Goal: Information Seeking & Learning: Learn about a topic

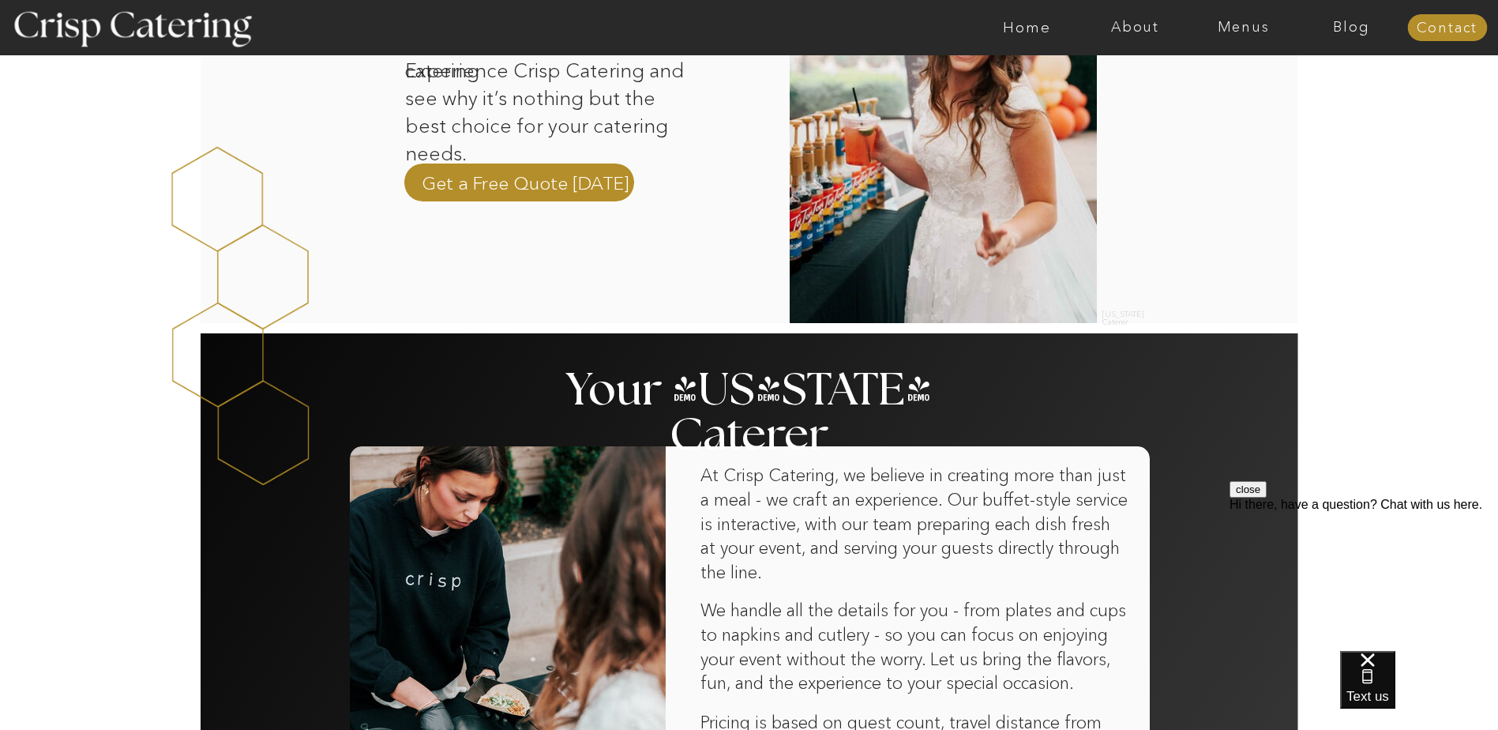
scroll to position [316, 0]
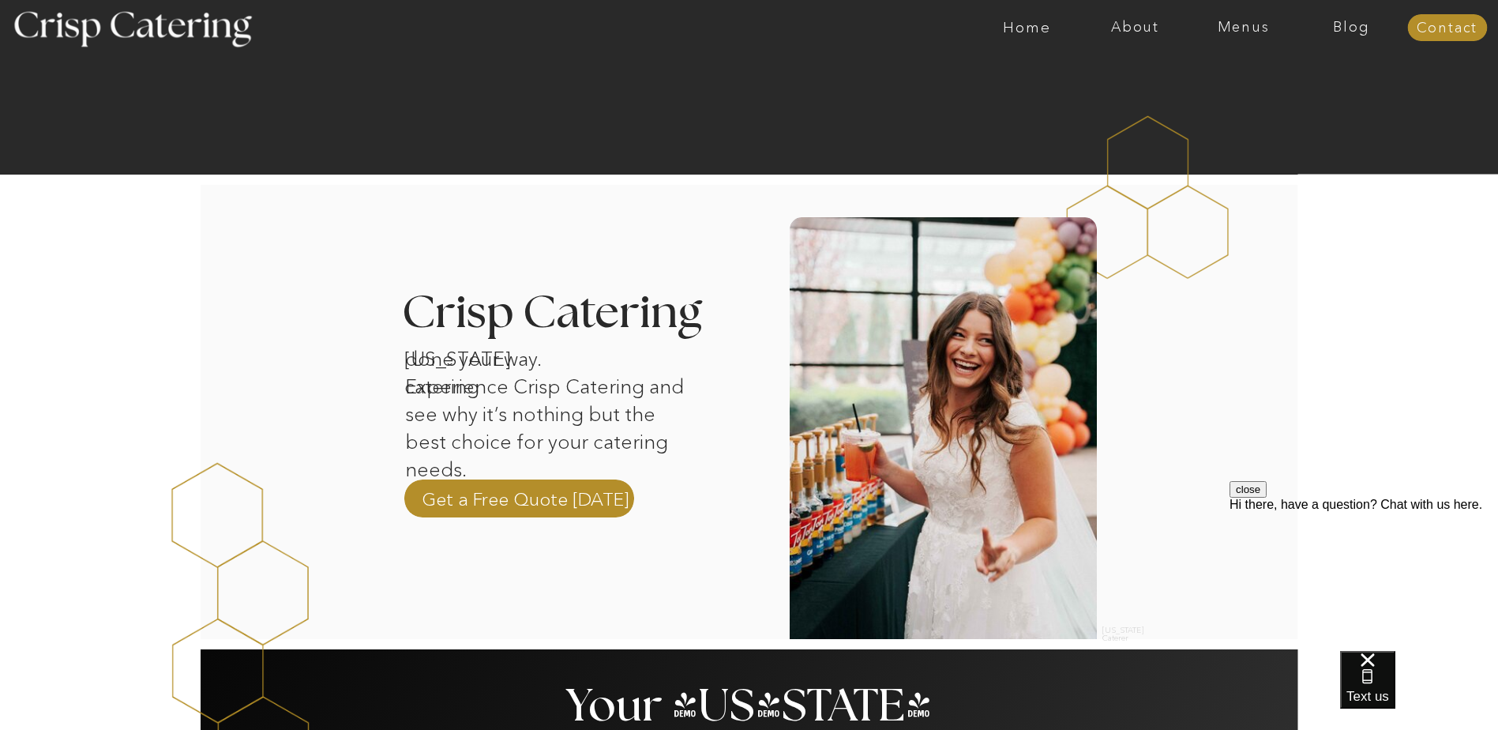
click at [1230, 17] on div at bounding box center [811, 27] width 2504 height 55
click at [1235, 26] on nav "Menus" at bounding box center [1243, 28] width 108 height 16
click at [1223, 89] on nav "Winter (Sep-Feb)" at bounding box center [1241, 92] width 129 height 15
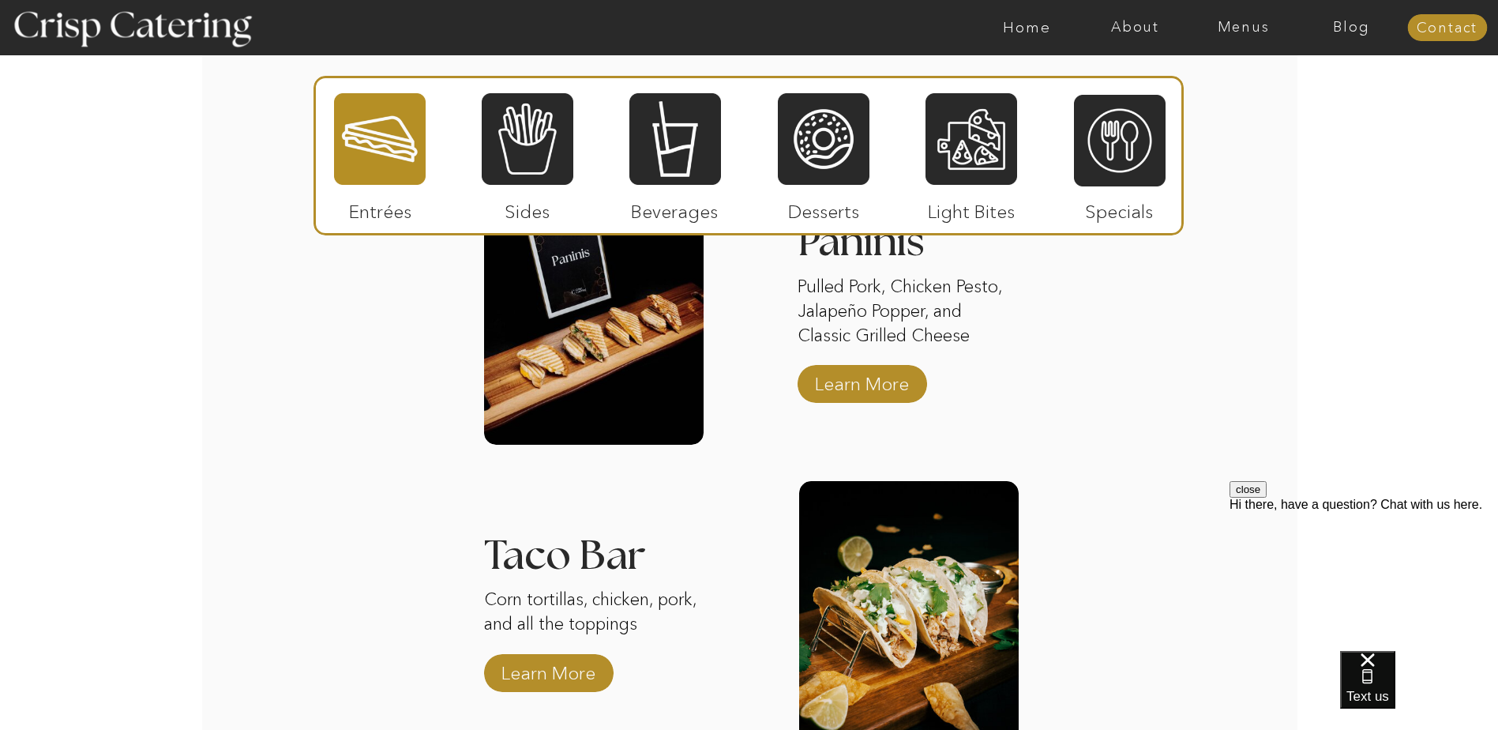
scroll to position [1626, 0]
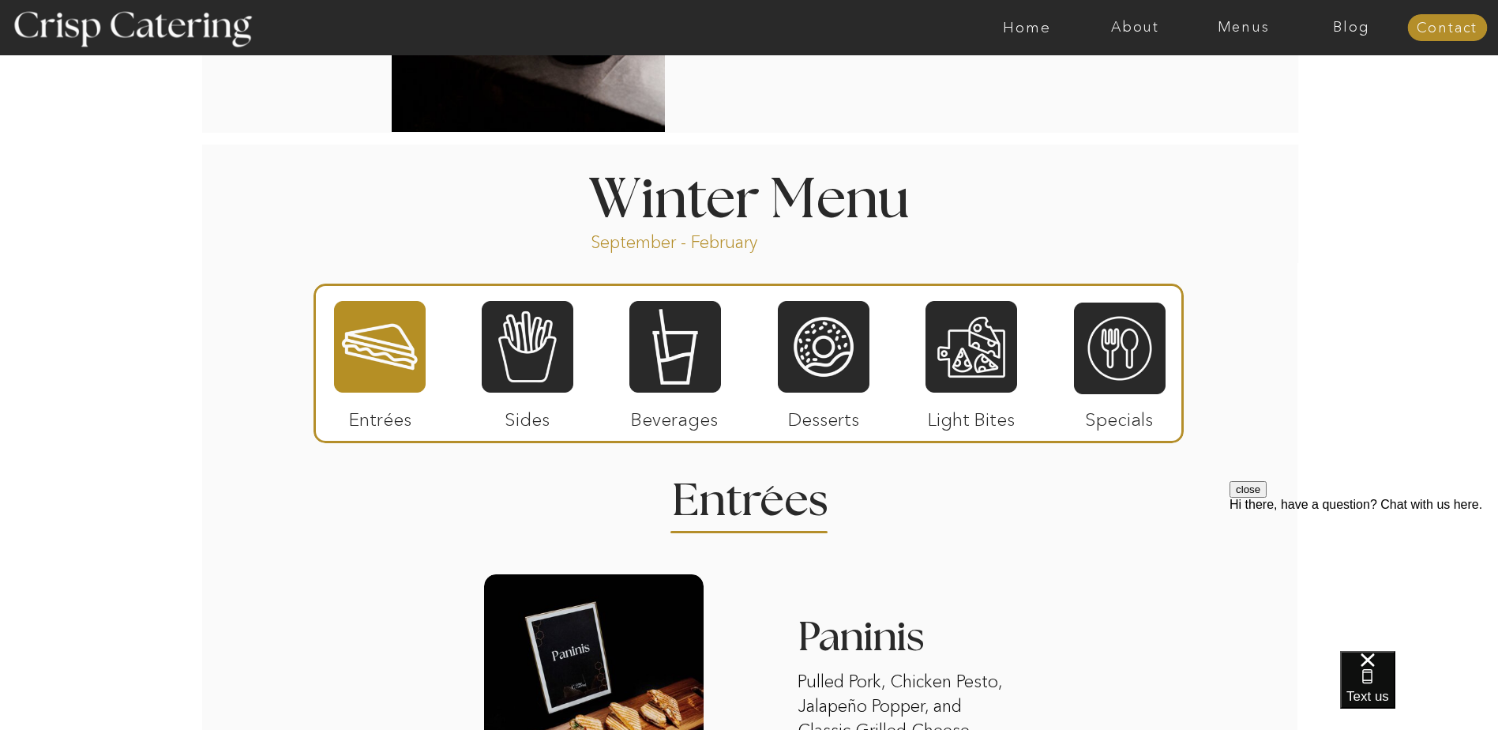
click at [1248, 17] on div at bounding box center [811, 27] width 2504 height 55
click at [1252, 24] on nav "Menus" at bounding box center [1243, 28] width 108 height 16
click at [983, 544] on div "About Home Menus Contact Blog About Crisp Crisp Cares Reviews faq About Home Me…" at bounding box center [749, 538] width 1498 height 4329
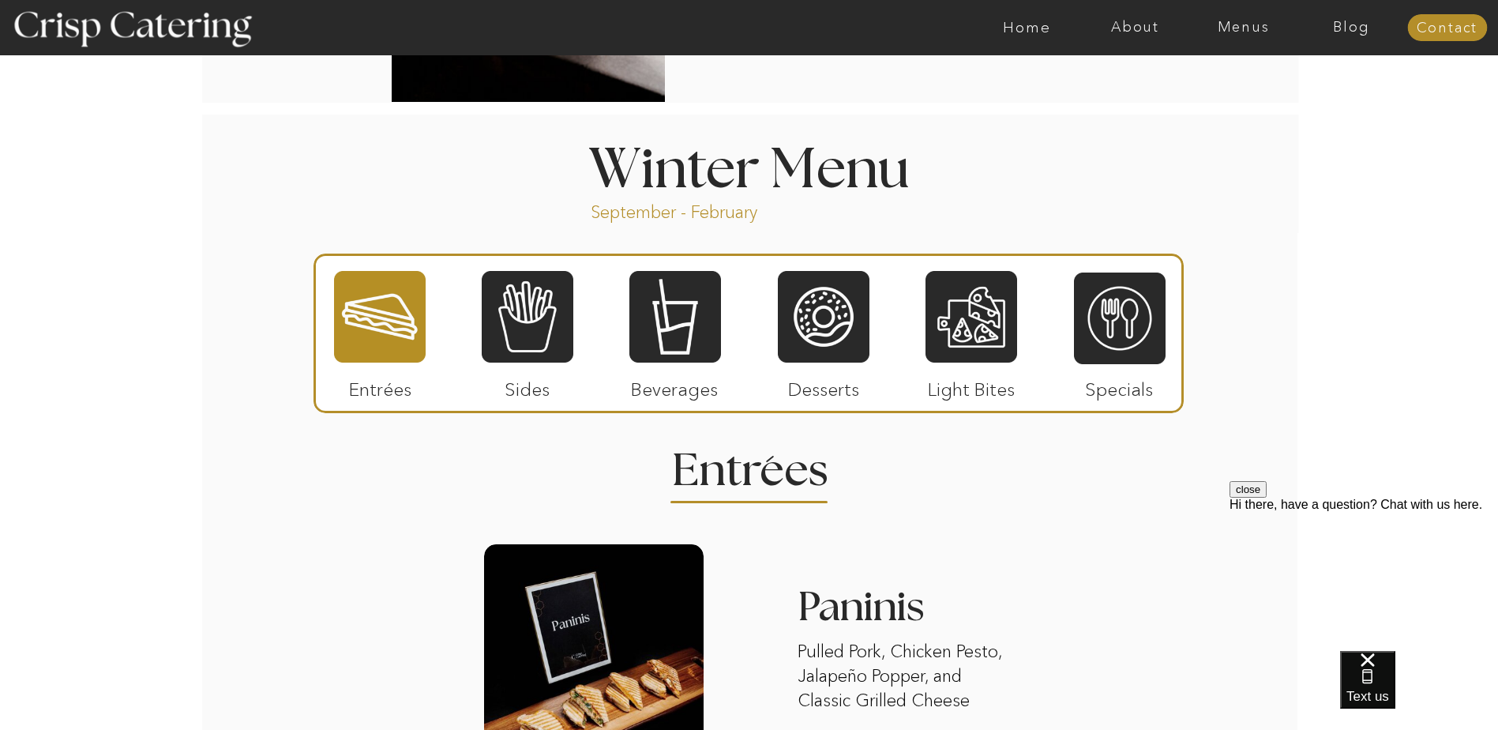
scroll to position [1735, 0]
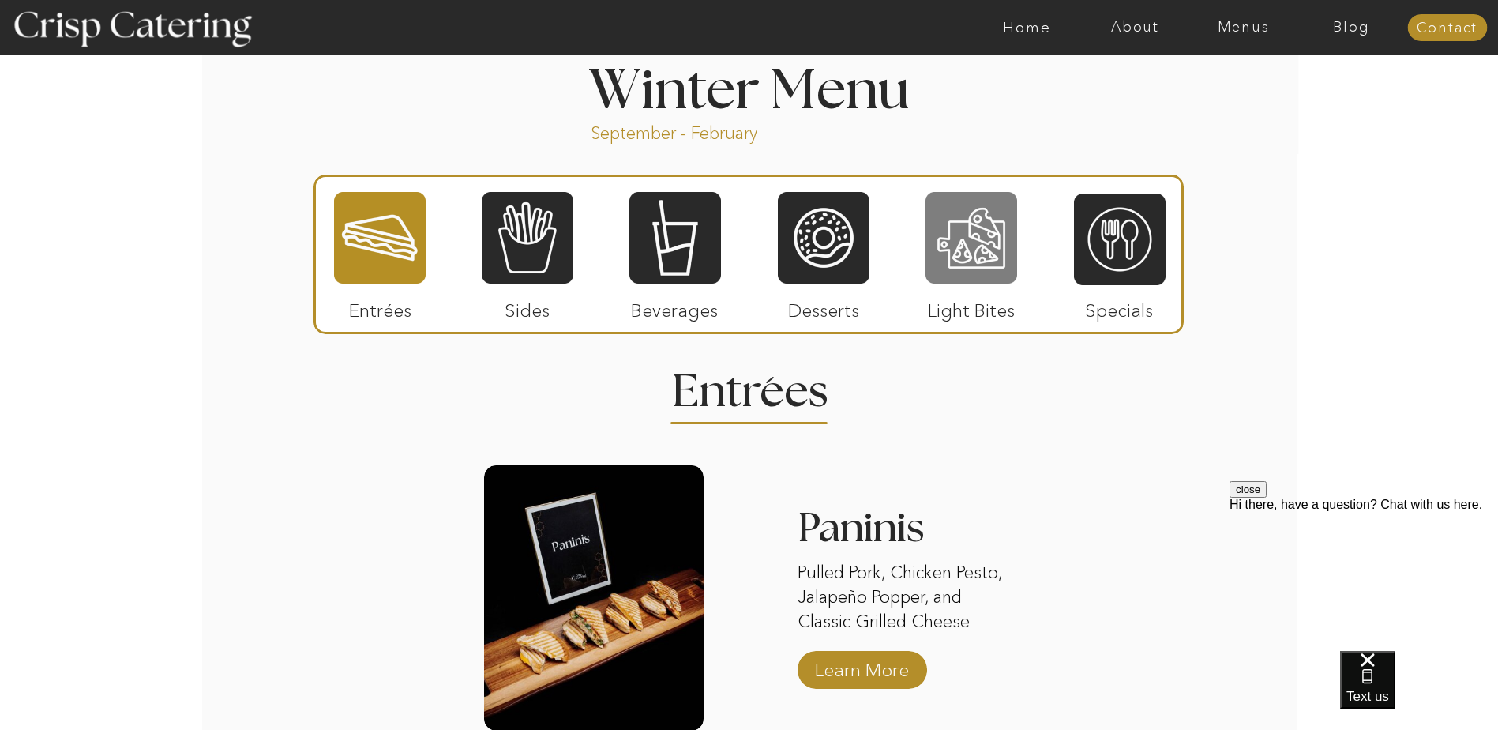
click at [941, 250] on div at bounding box center [971, 237] width 92 height 95
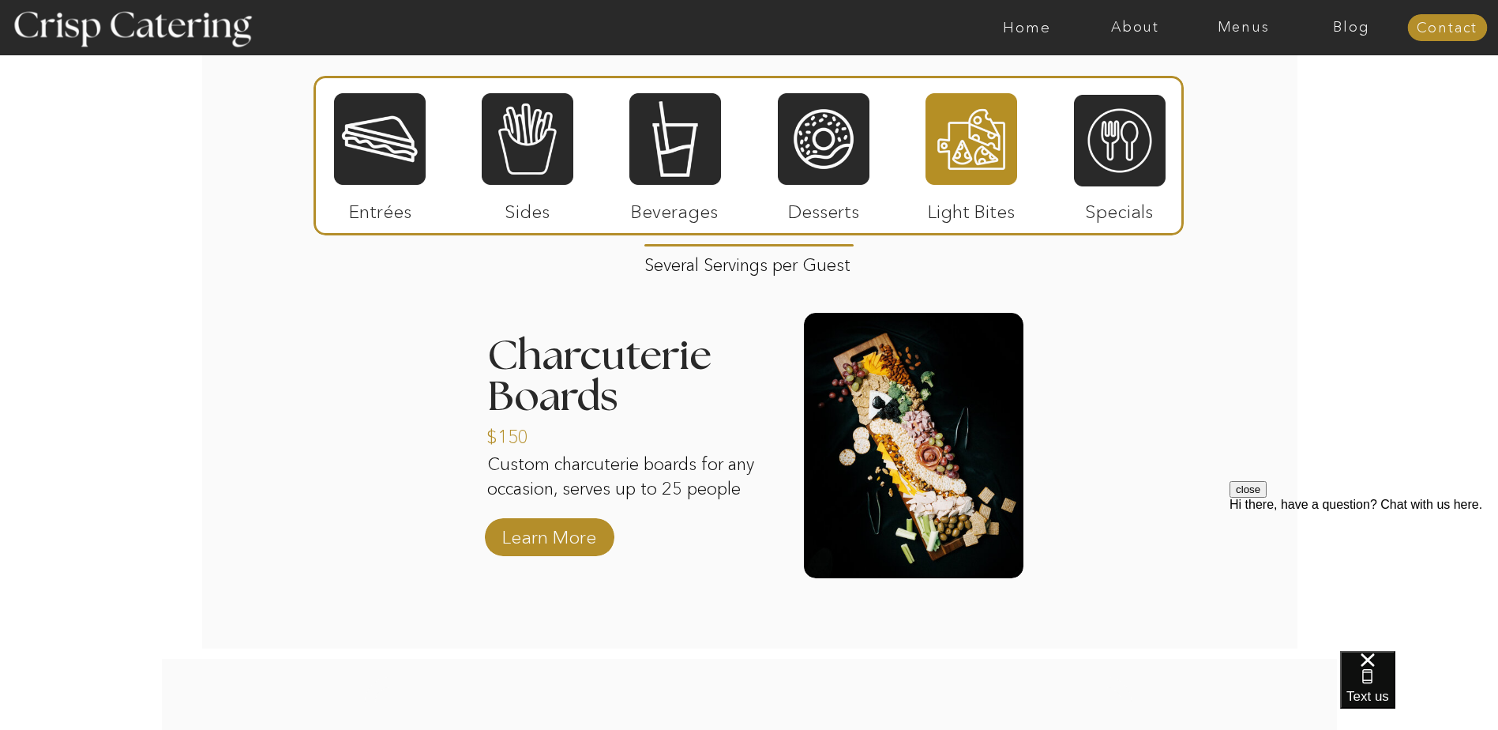
scroll to position [1681, 0]
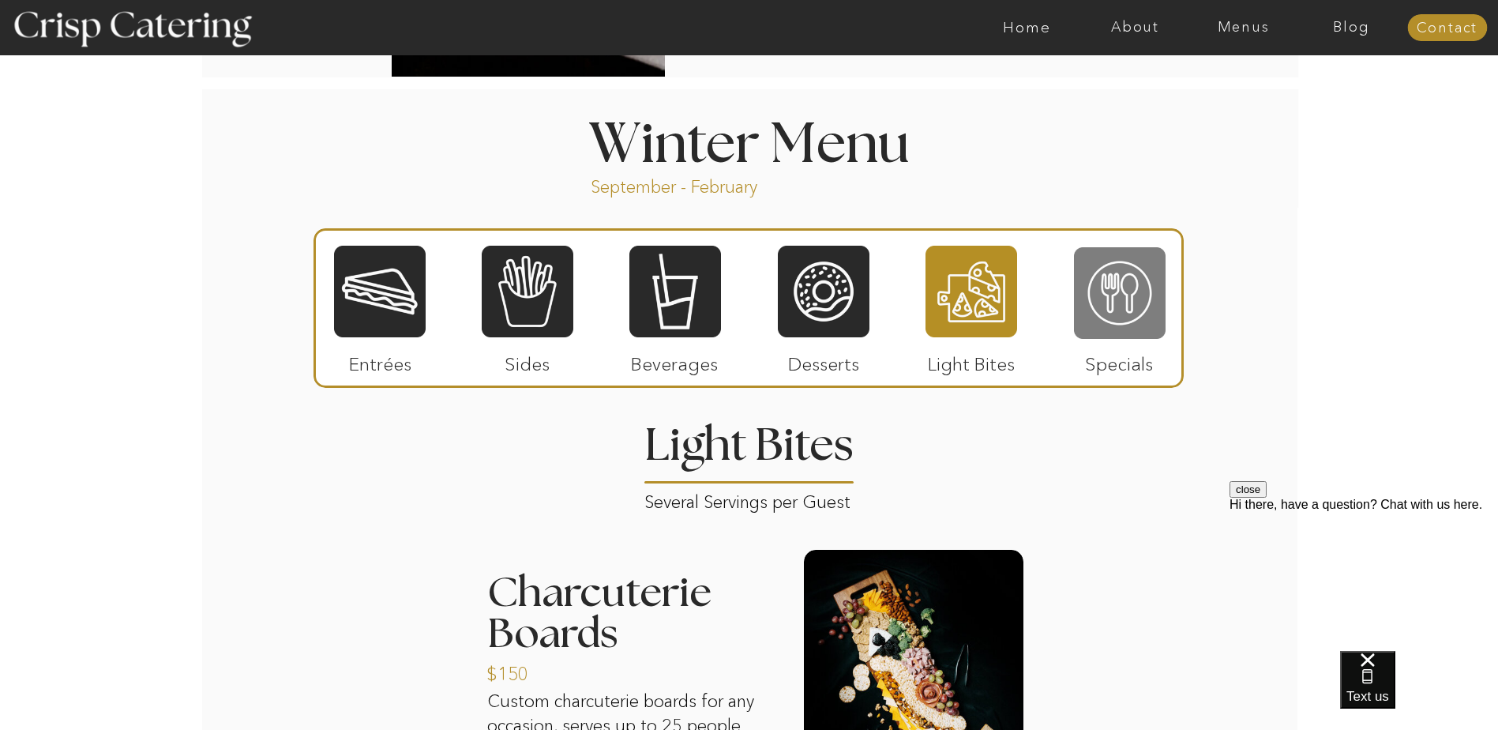
click at [1098, 292] on div at bounding box center [1120, 293] width 92 height 95
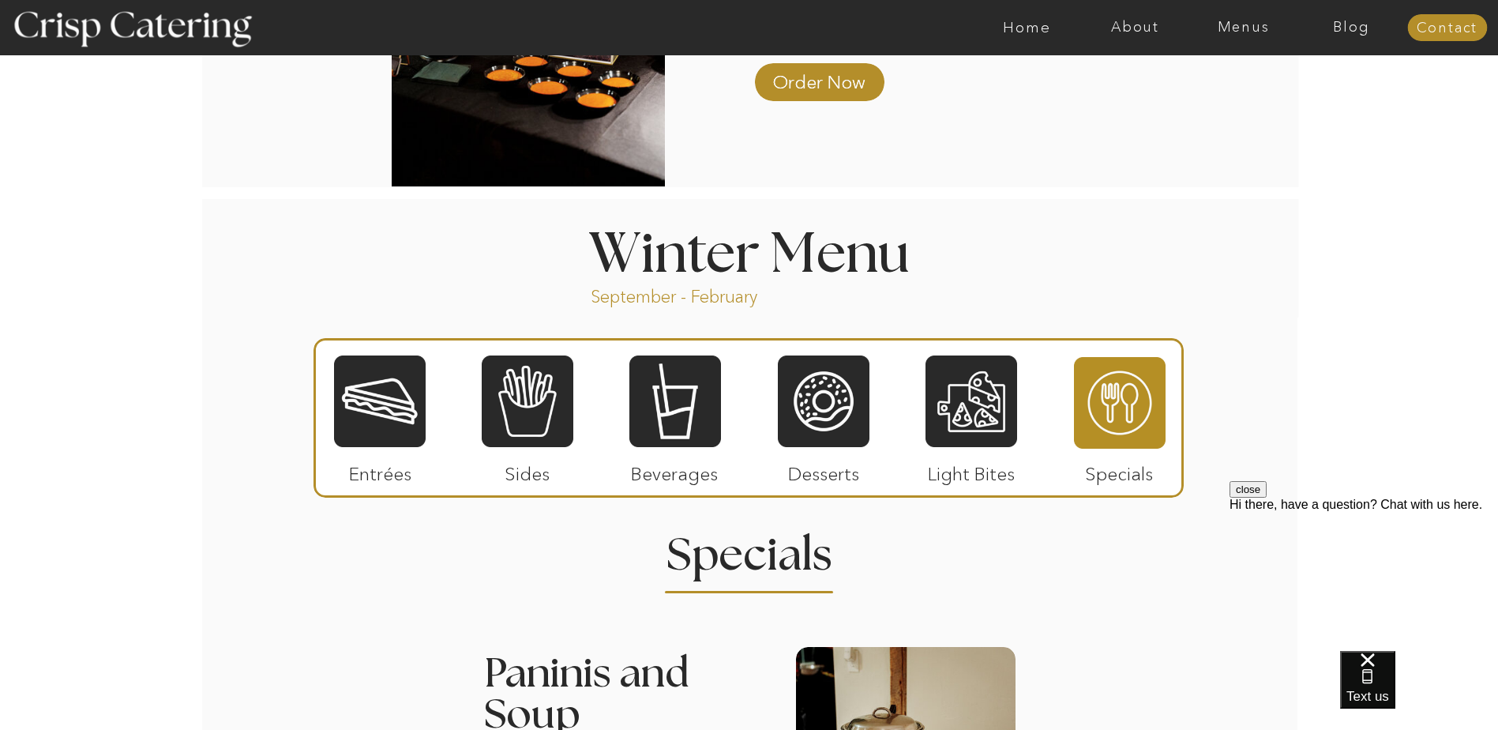
scroll to position [1619, 0]
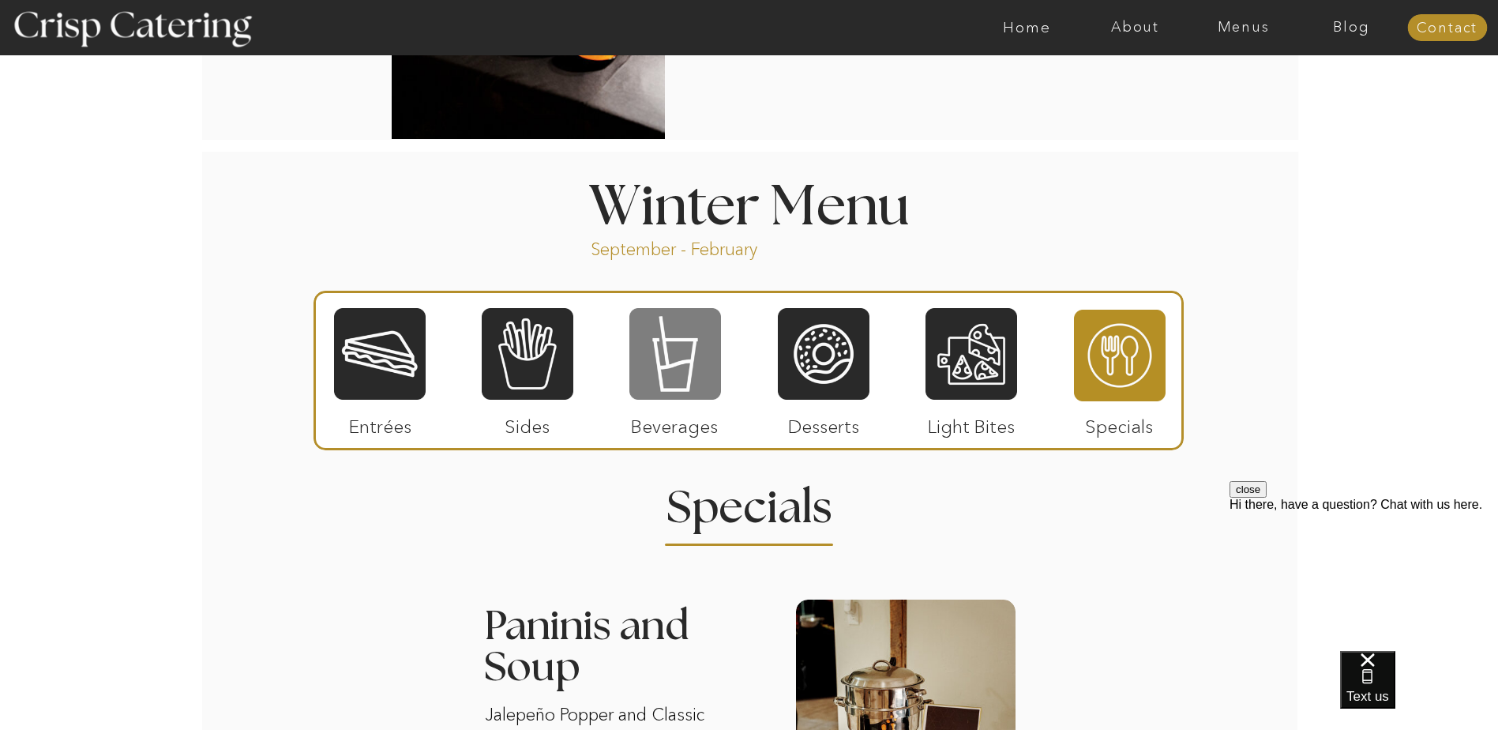
click at [688, 386] on div at bounding box center [675, 353] width 92 height 95
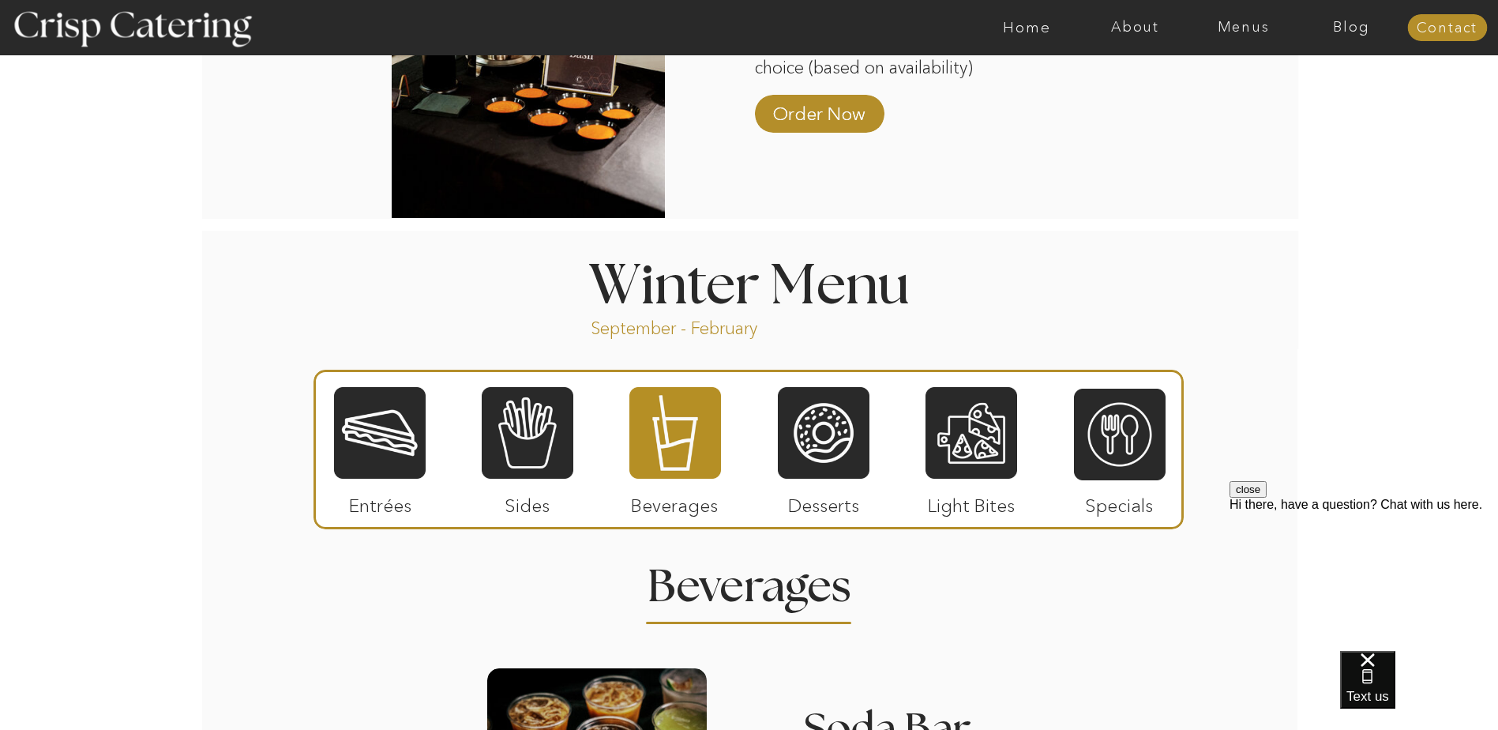
scroll to position [1461, 0]
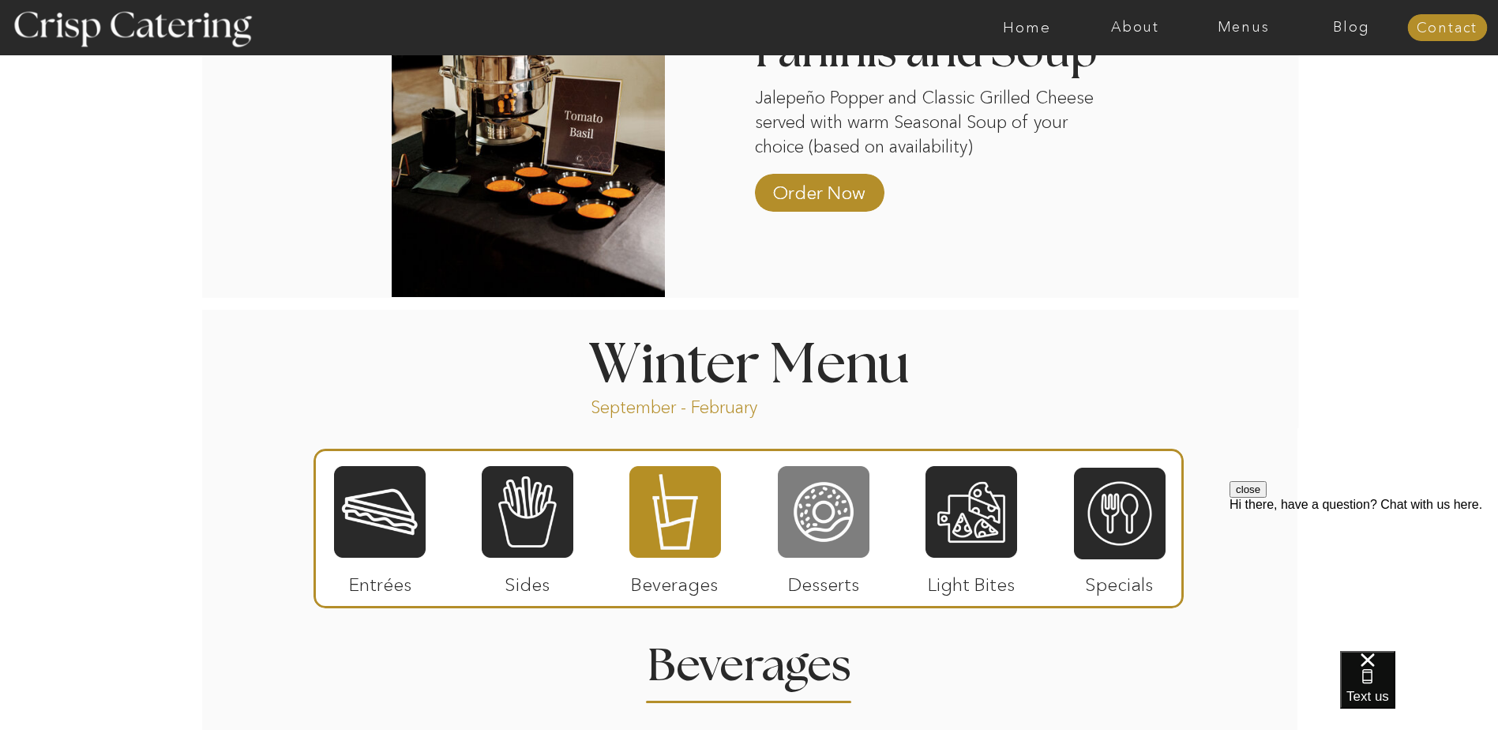
click at [833, 531] on div at bounding box center [824, 511] width 92 height 95
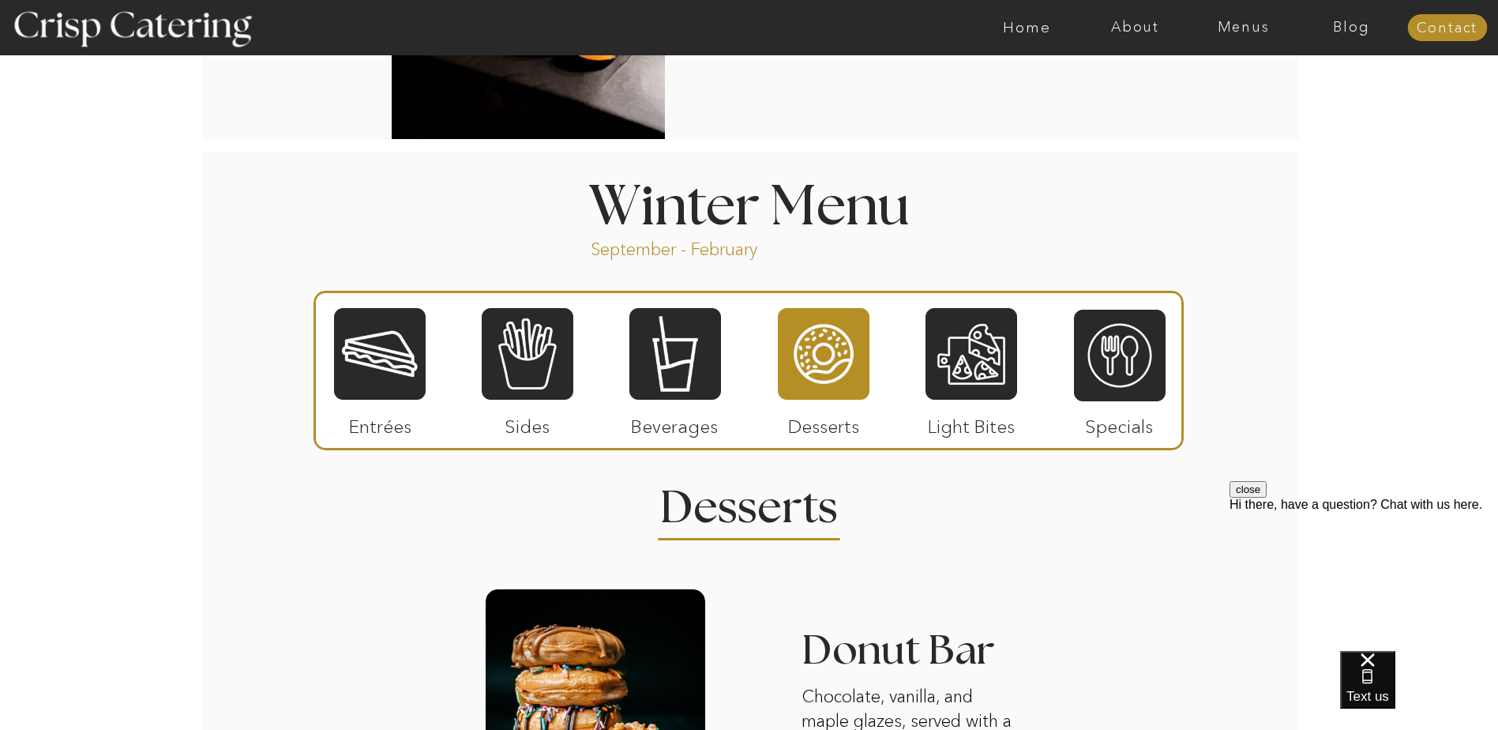
scroll to position [1382, 0]
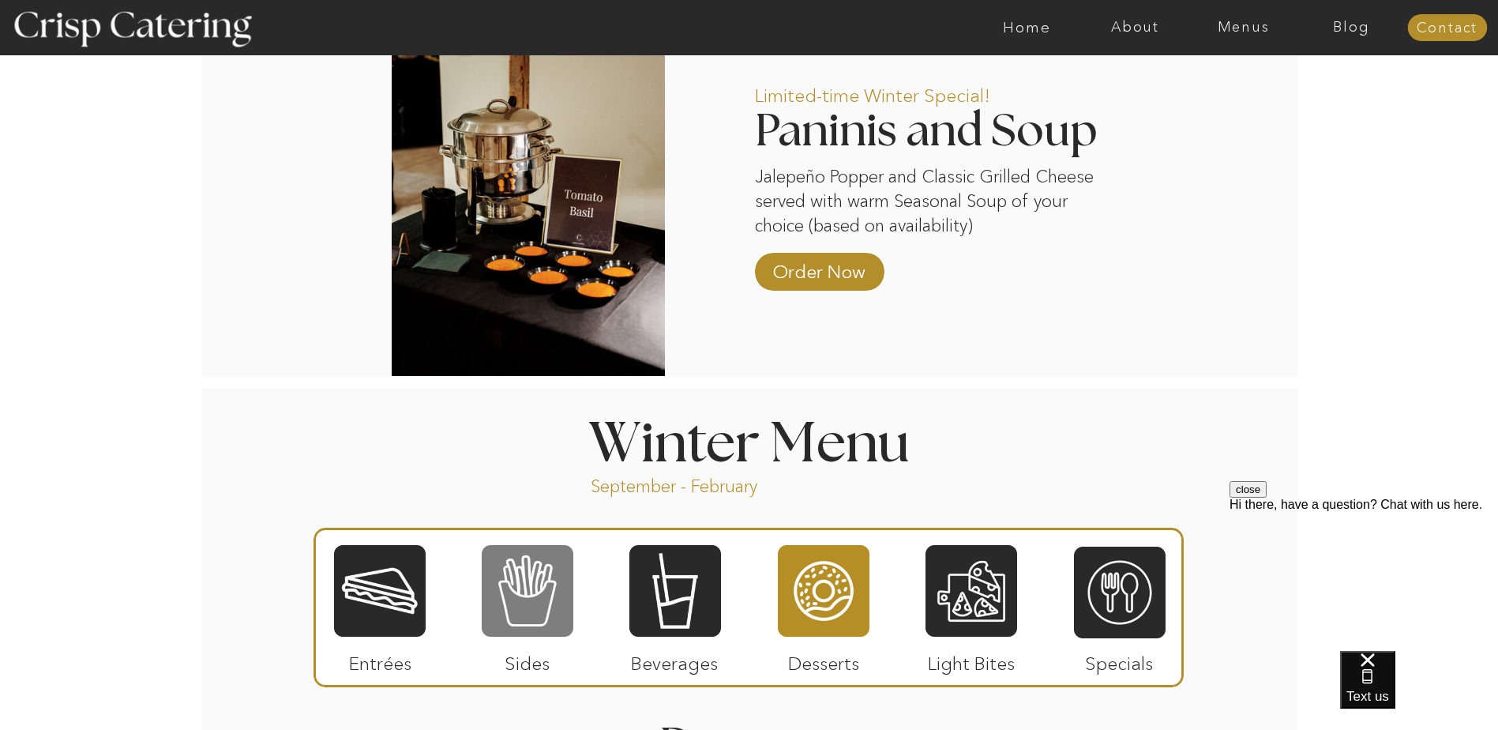
click at [512, 617] on div at bounding box center [528, 590] width 92 height 95
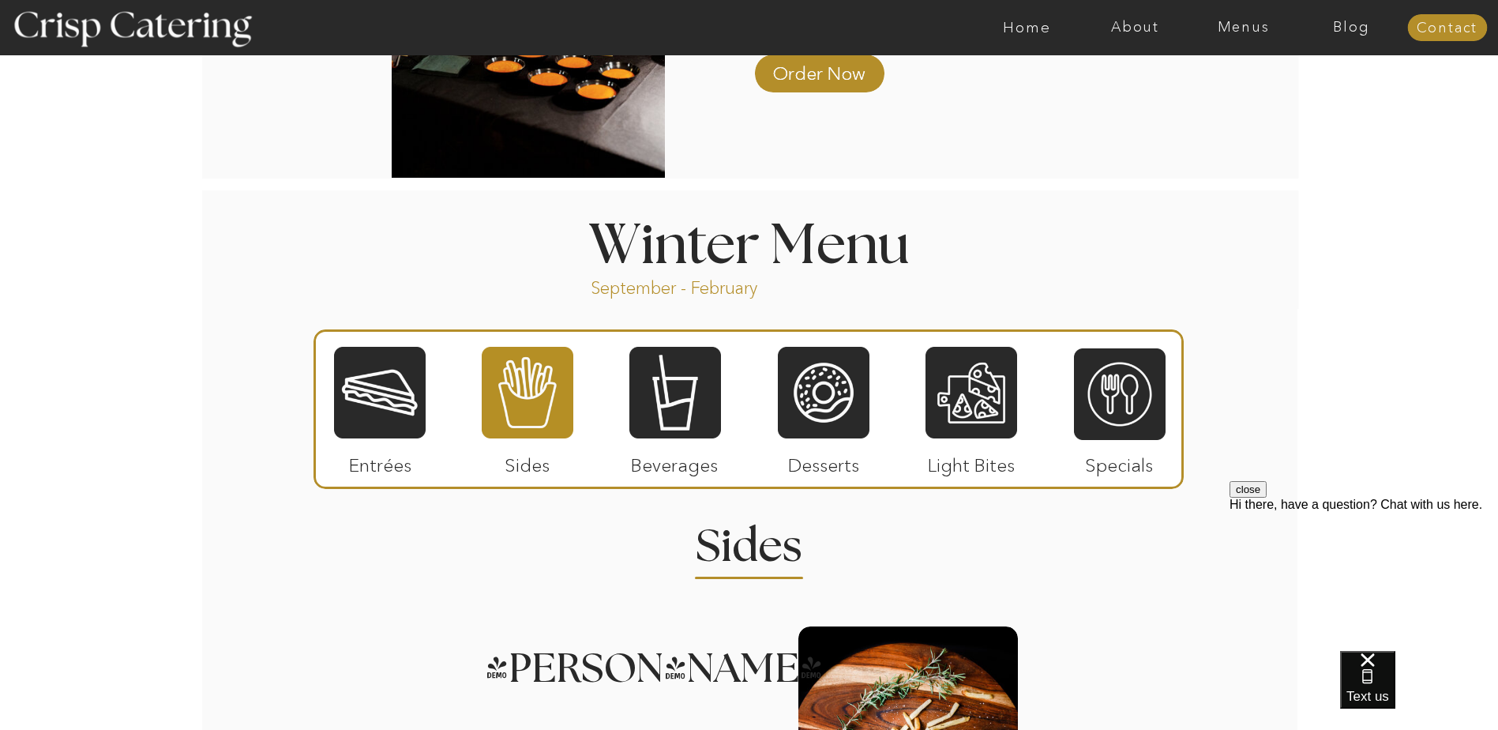
scroll to position [2094, 0]
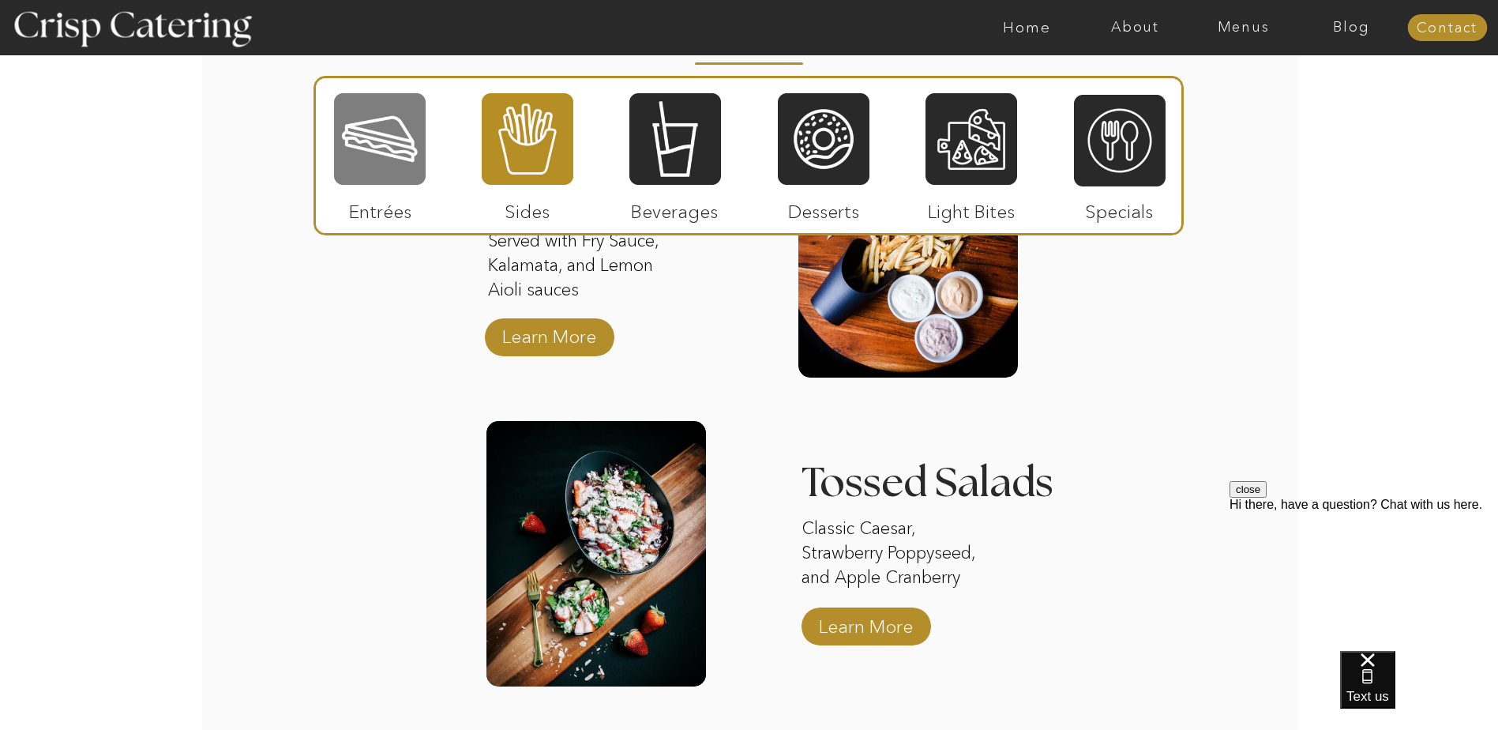
click at [384, 152] on div at bounding box center [380, 139] width 92 height 95
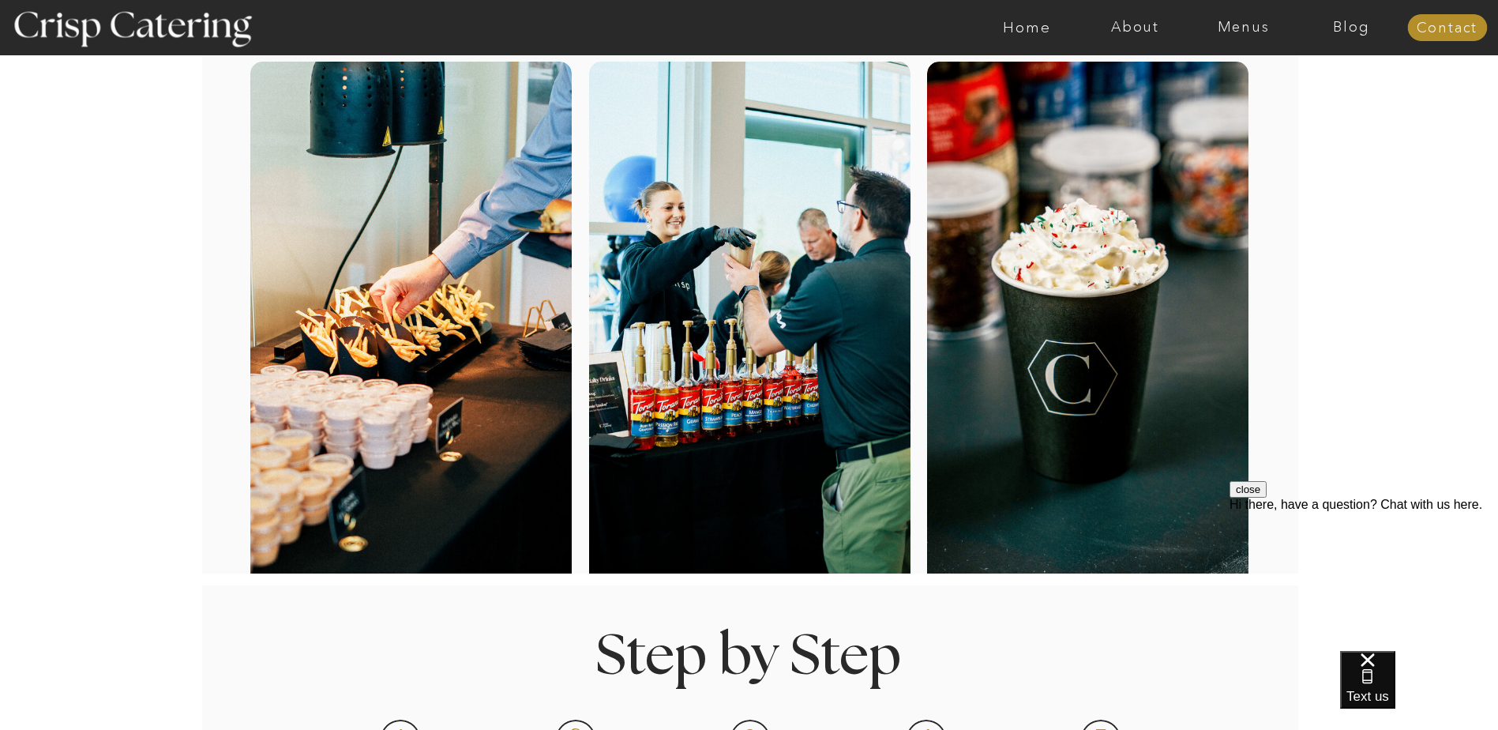
scroll to position [0, 0]
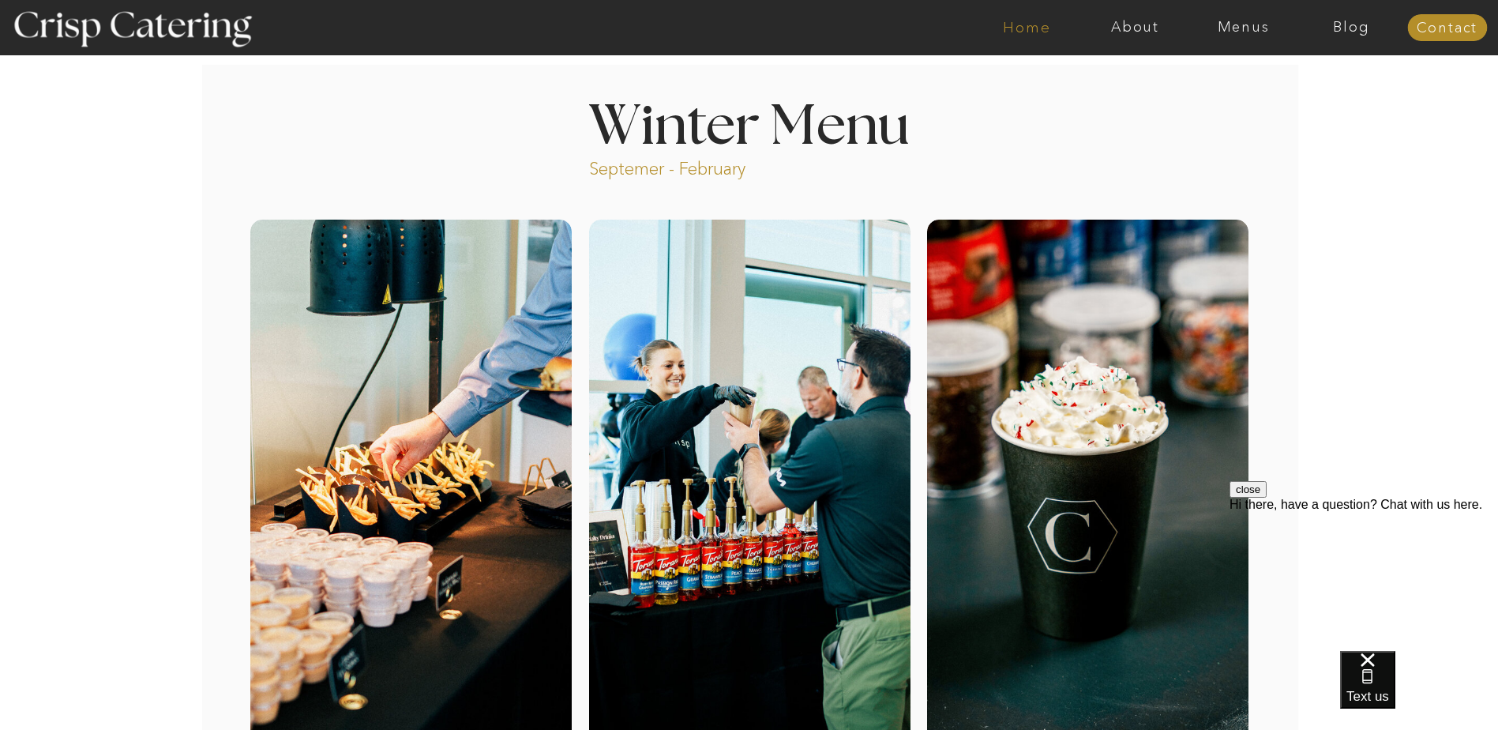
click at [1030, 32] on nav "Home" at bounding box center [1027, 28] width 108 height 16
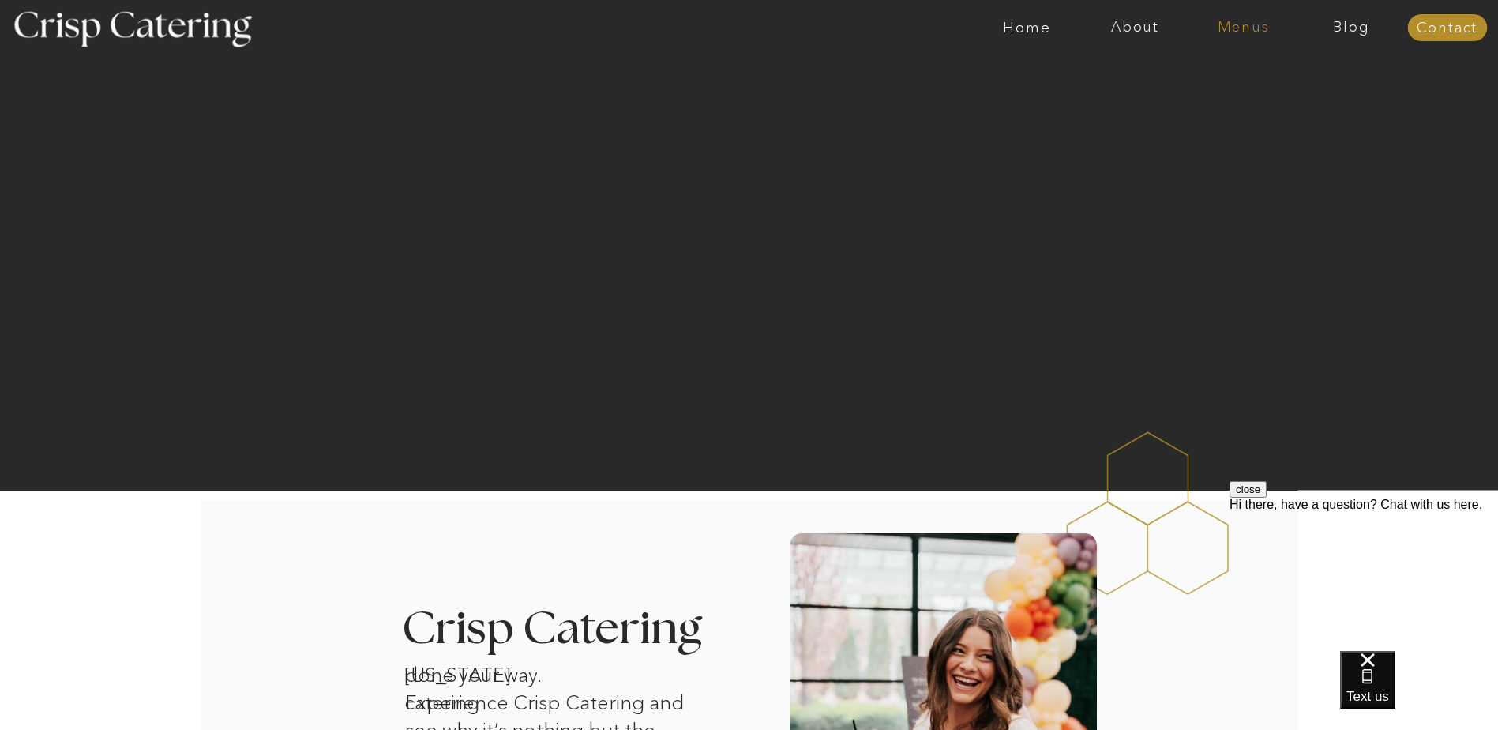
click at [1214, 26] on nav "Menus" at bounding box center [1243, 28] width 108 height 16
click at [1270, 72] on nav "Summer (Mar-Aug)" at bounding box center [1247, 71] width 141 height 15
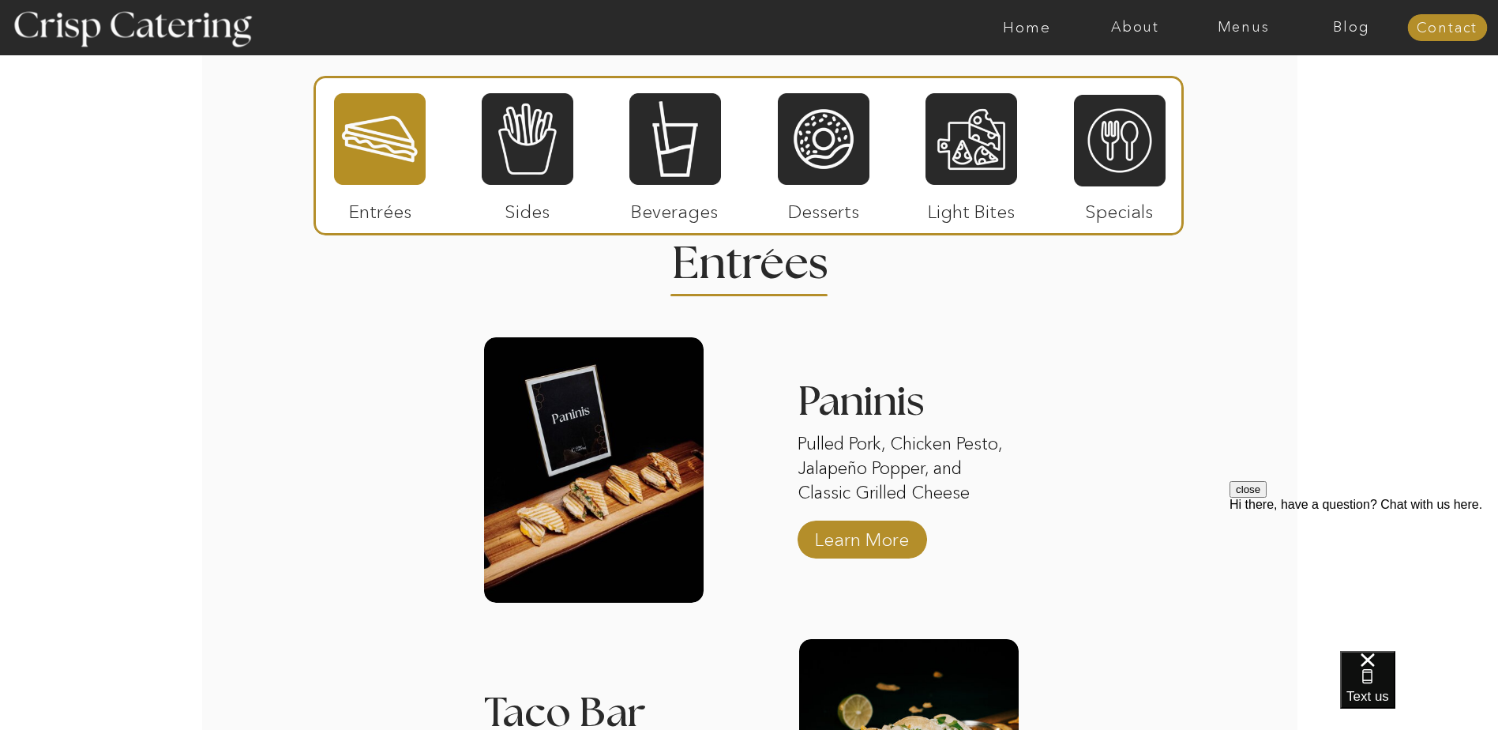
scroll to position [1681, 0]
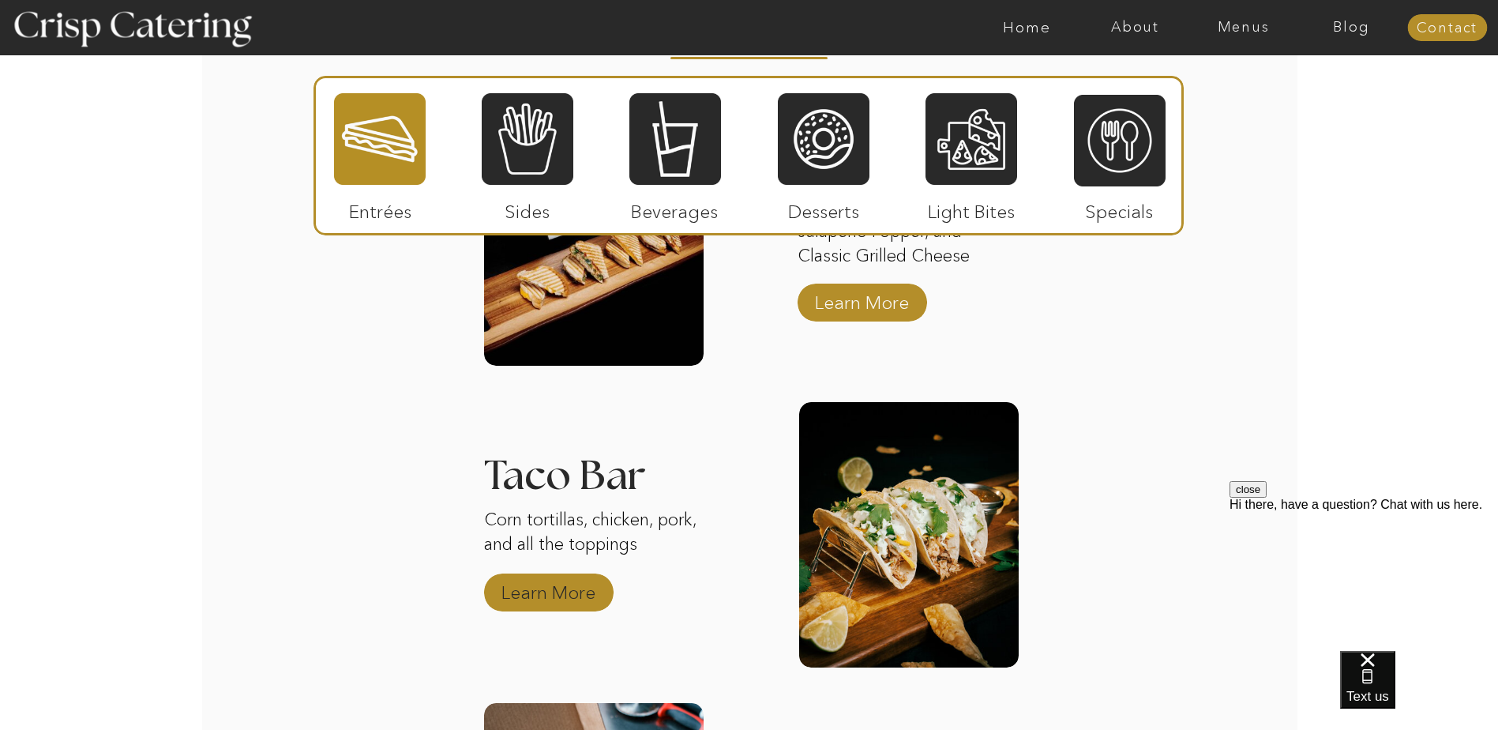
click at [584, 589] on p "Learn More" at bounding box center [548, 588] width 105 height 46
click at [539, 149] on div at bounding box center [528, 139] width 92 height 95
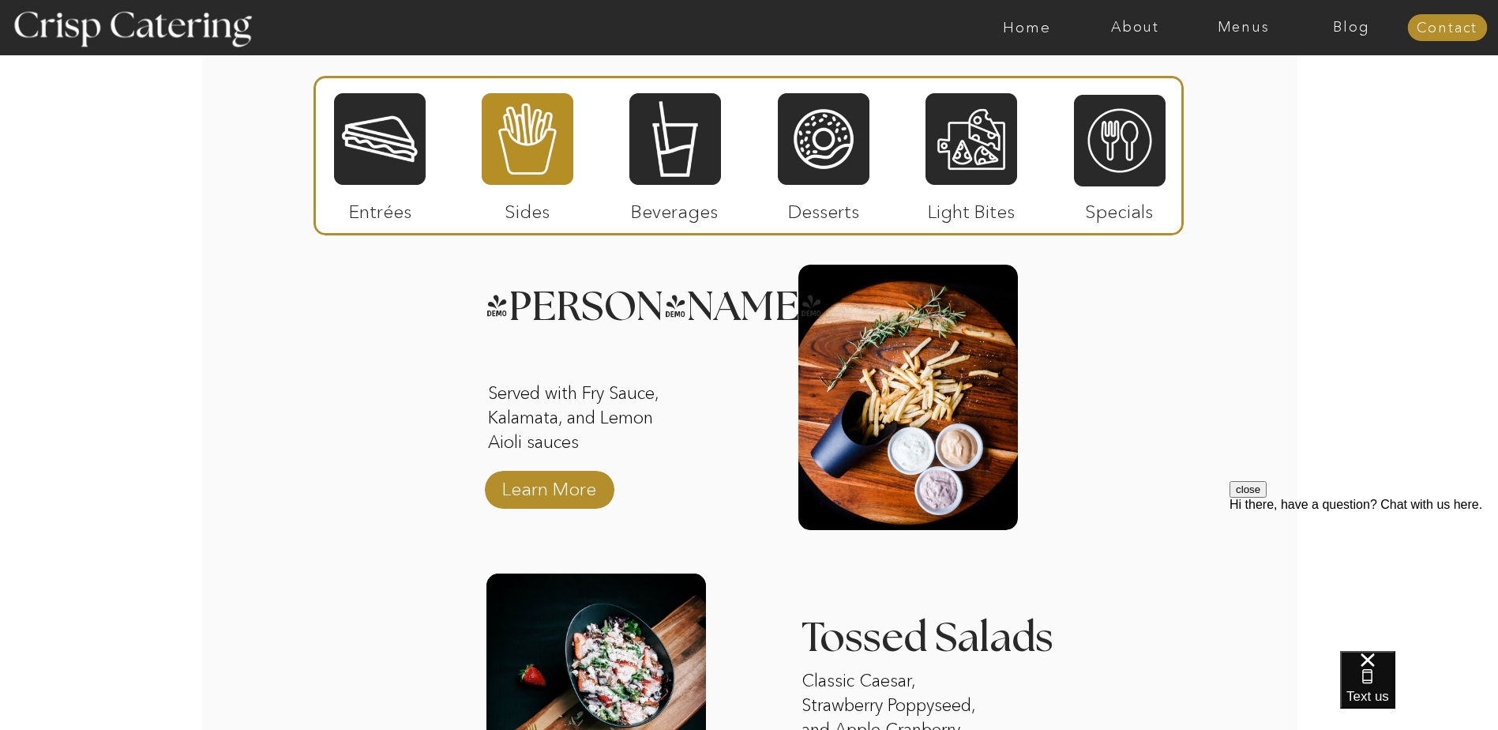
scroll to position [1207, 0]
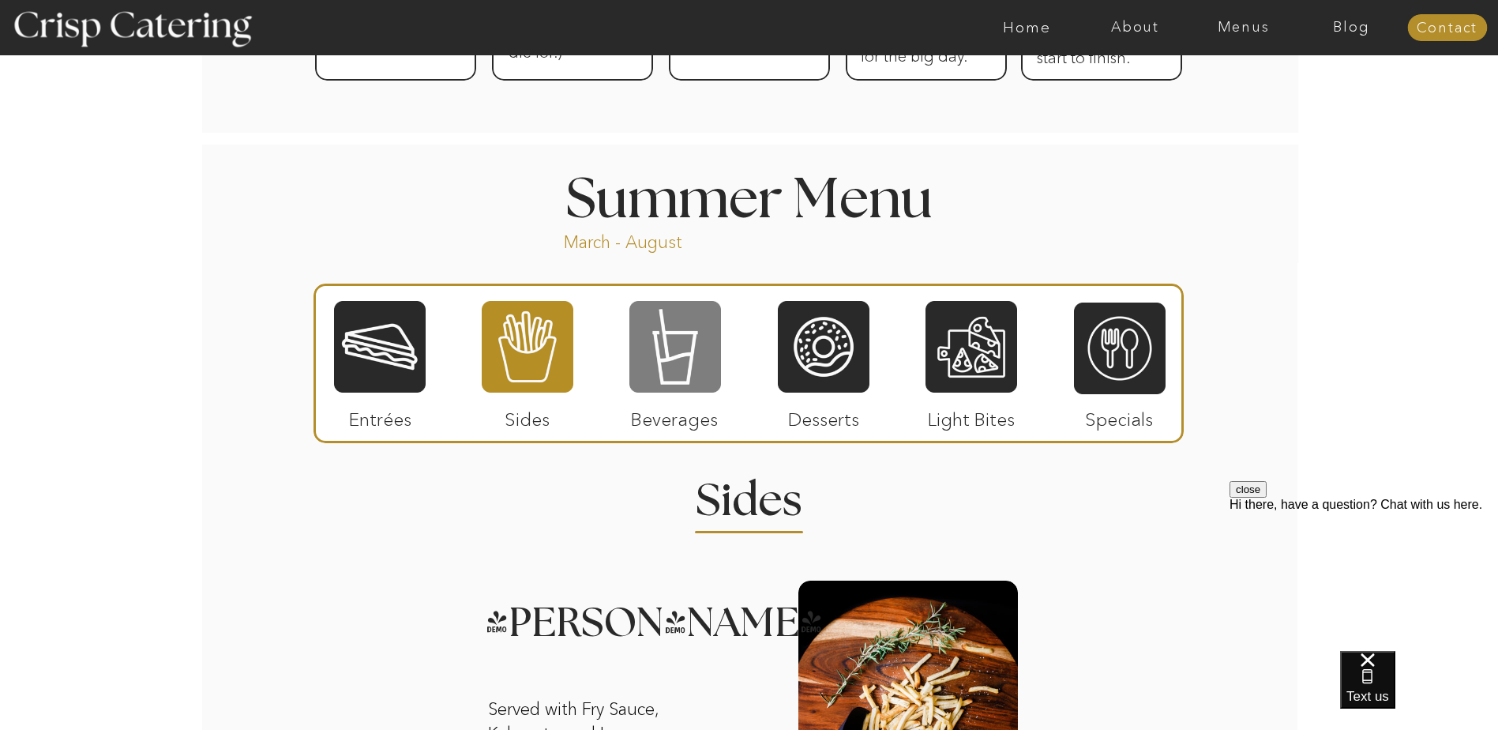
click at [703, 340] on div at bounding box center [675, 346] width 92 height 95
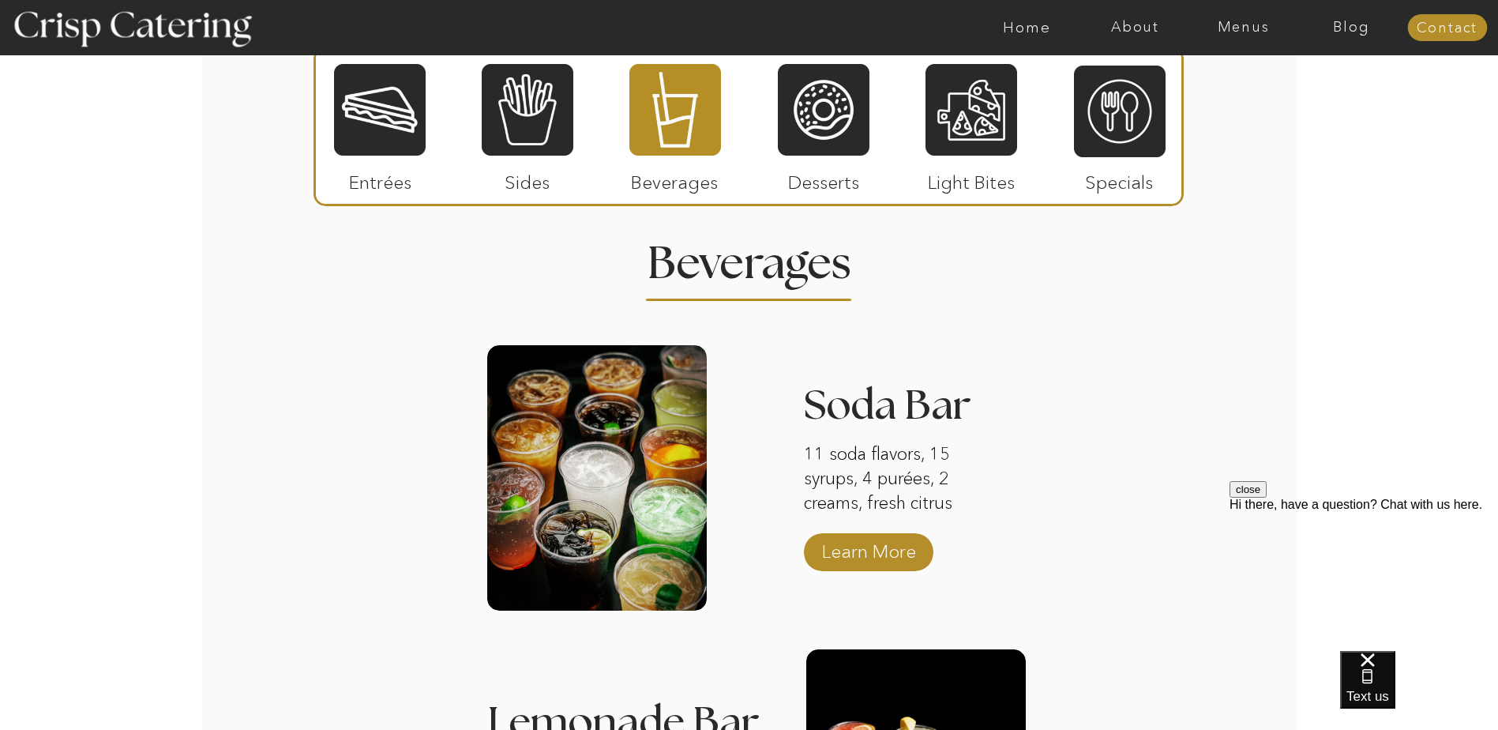
scroll to position [1523, 0]
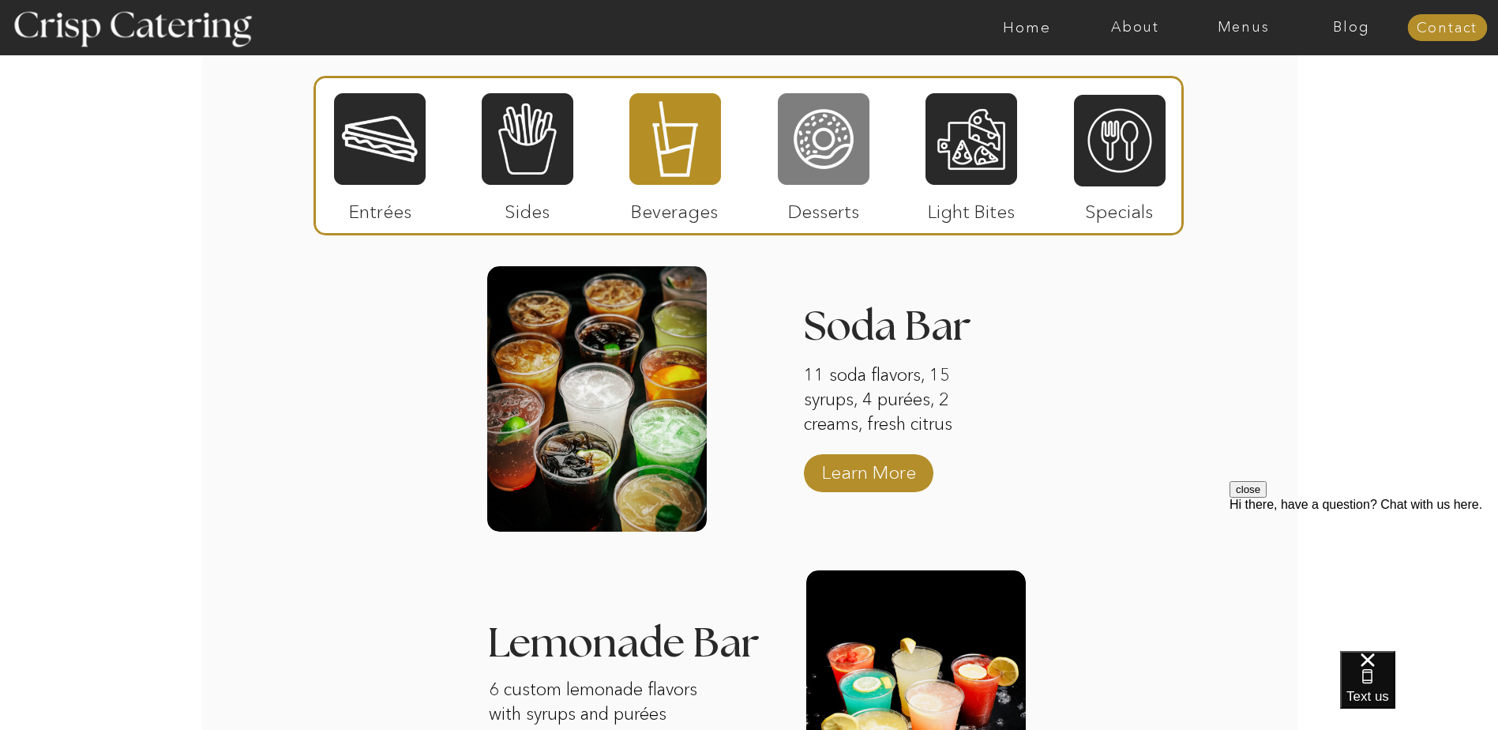
click at [839, 165] on div at bounding box center [824, 139] width 92 height 95
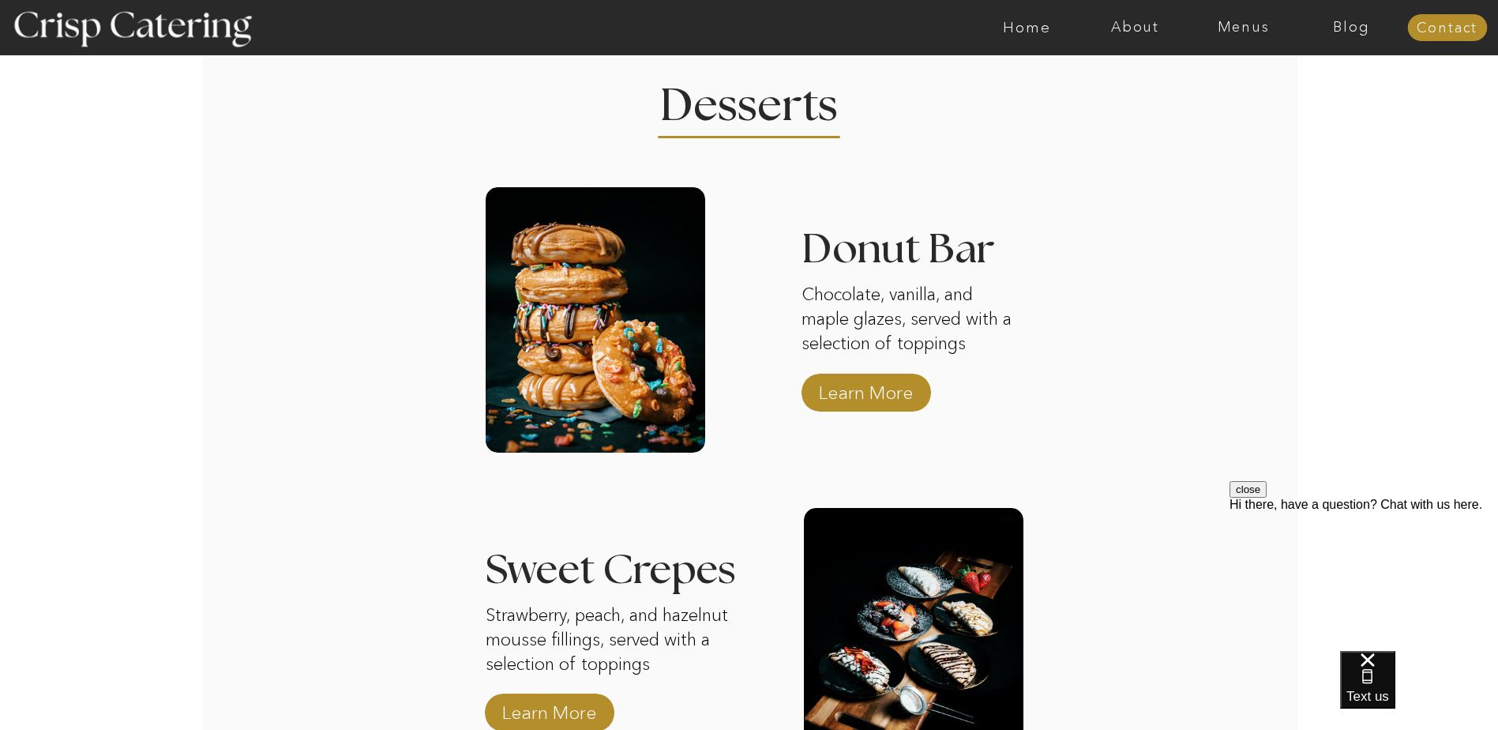
scroll to position [1365, 0]
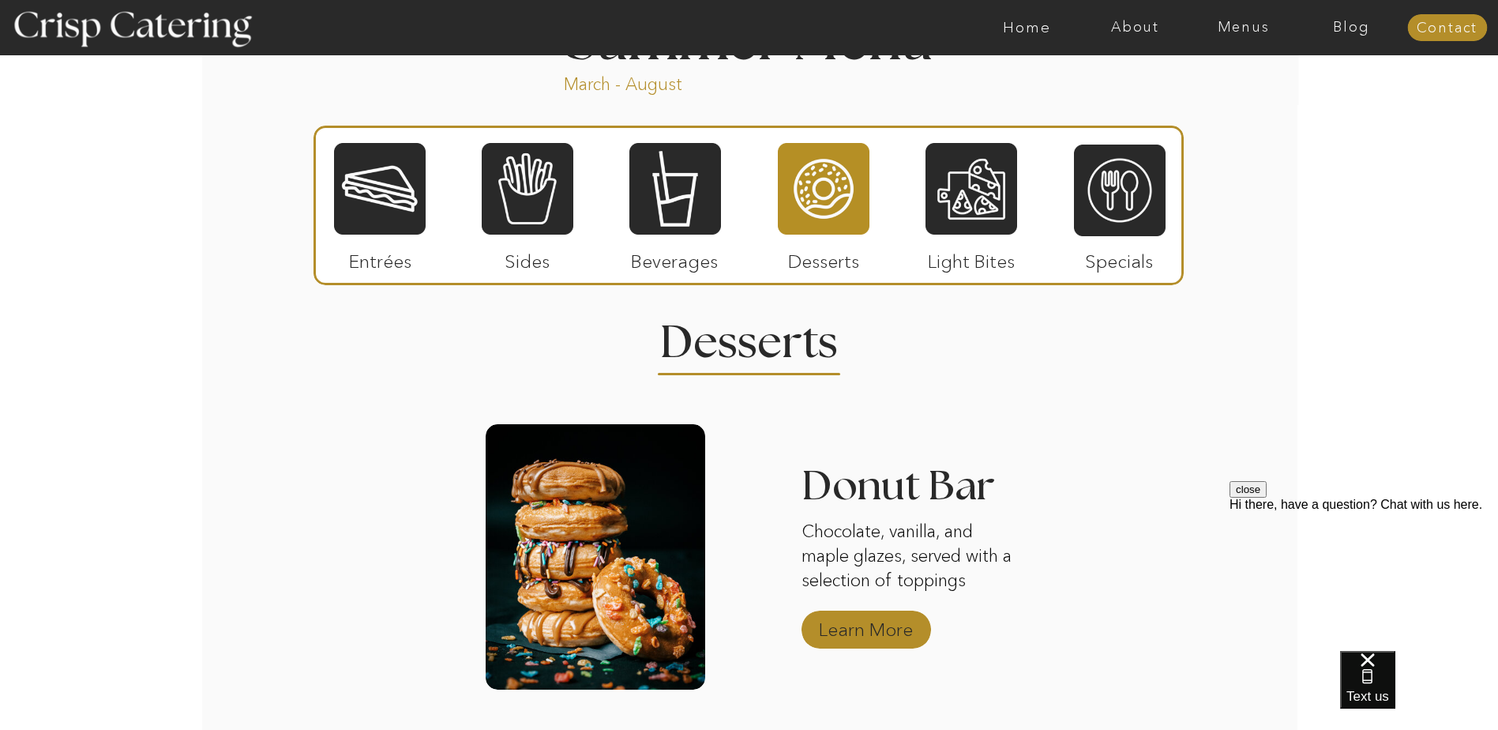
click at [899, 629] on p "Learn More" at bounding box center [865, 625] width 105 height 46
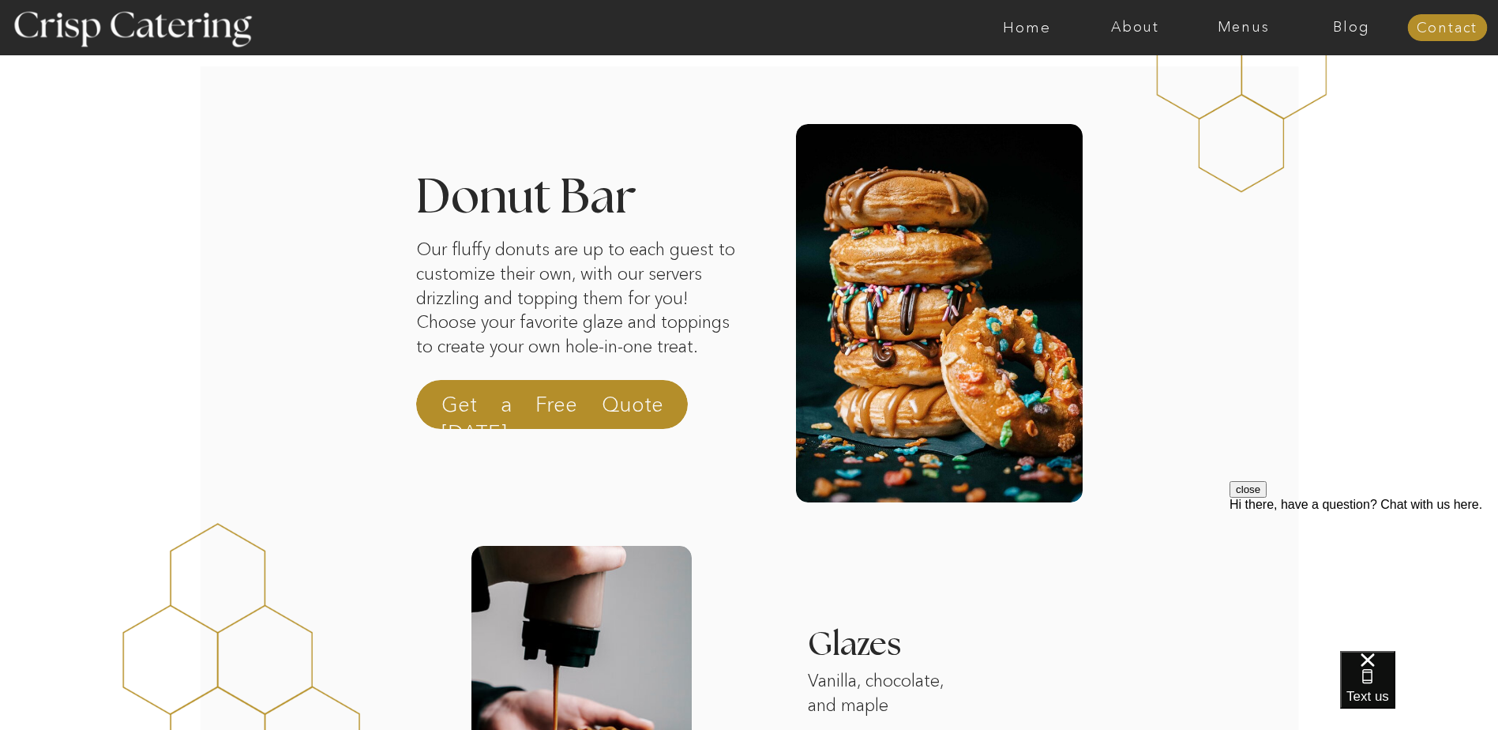
scroll to position [316, 0]
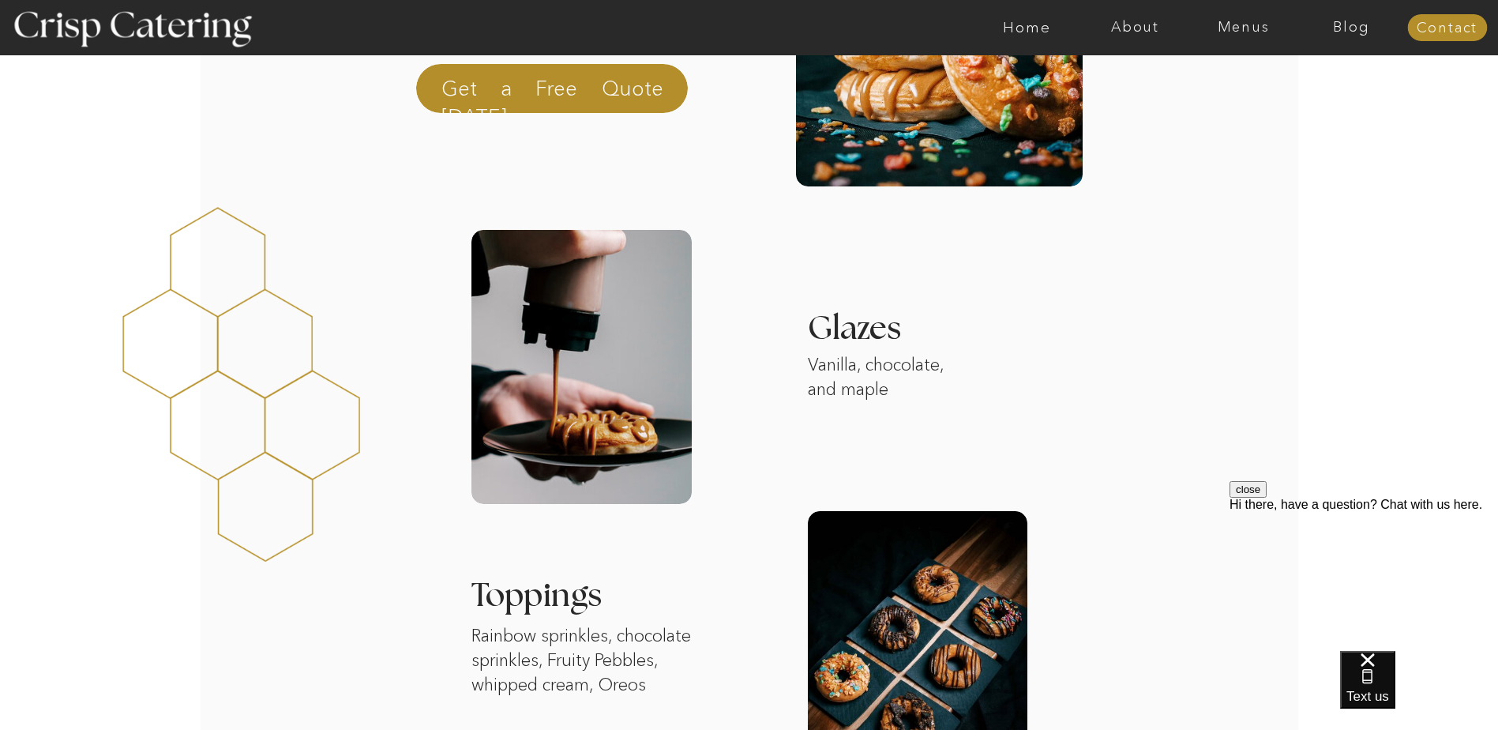
click at [681, 347] on div at bounding box center [581, 367] width 220 height 274
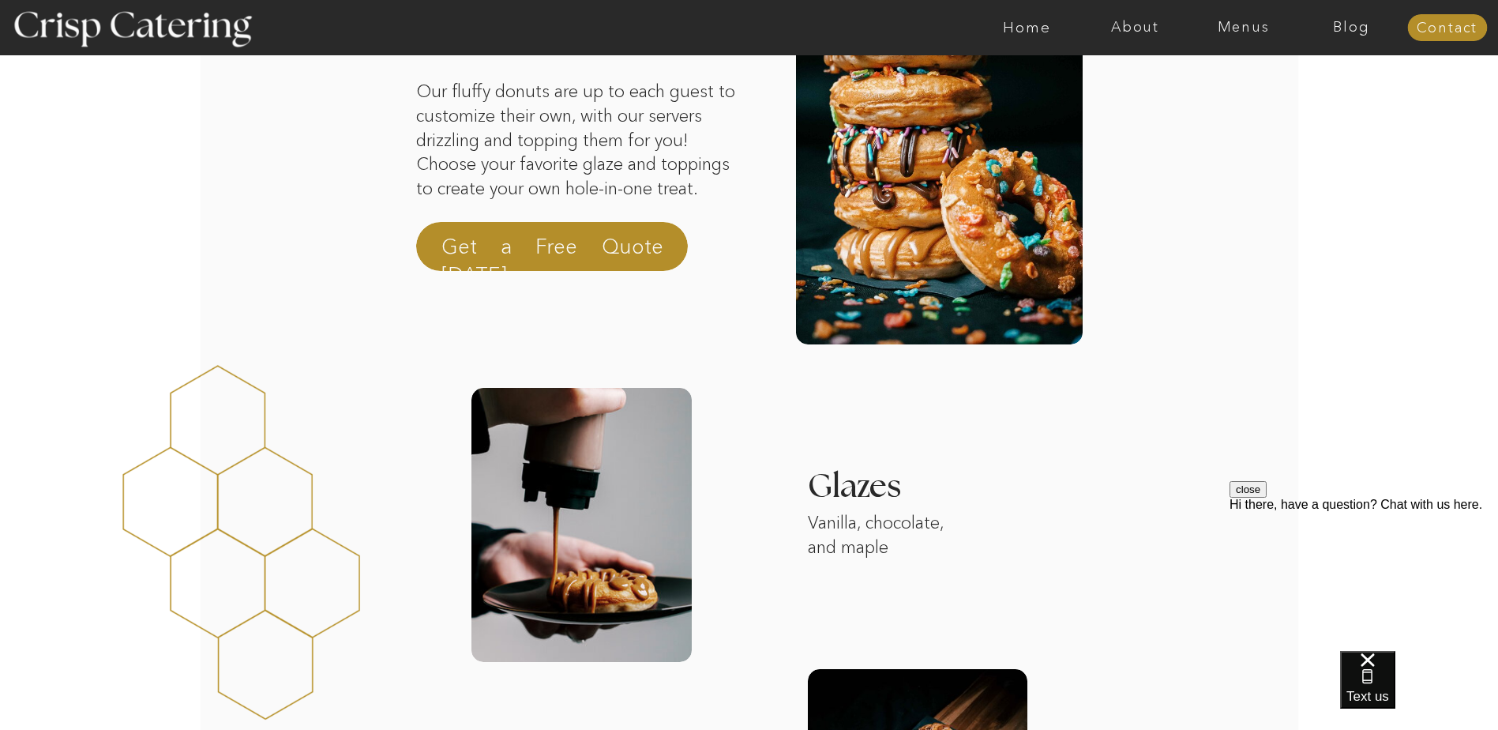
scroll to position [0, 0]
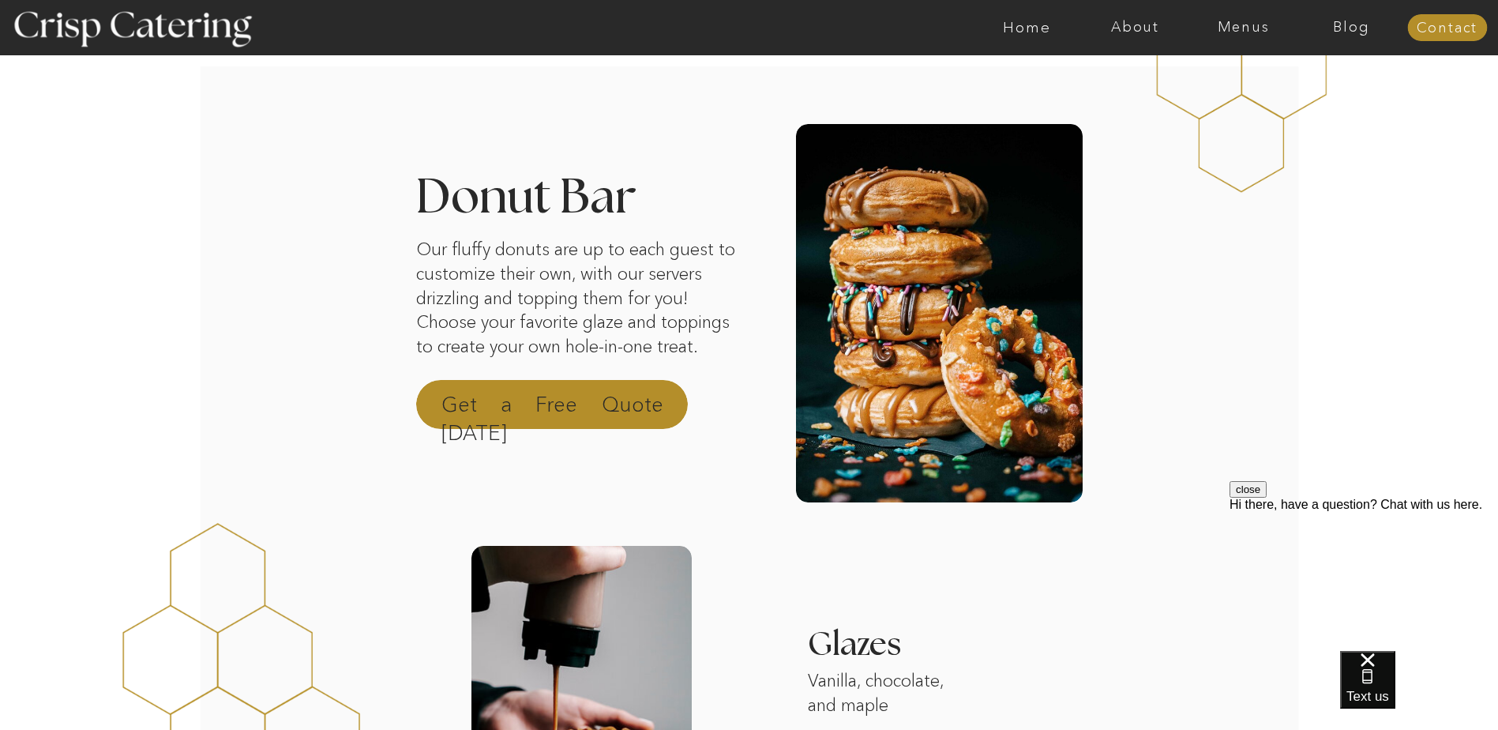
click at [662, 406] on p "Get a Free Quote [DATE]" at bounding box center [552, 409] width 222 height 38
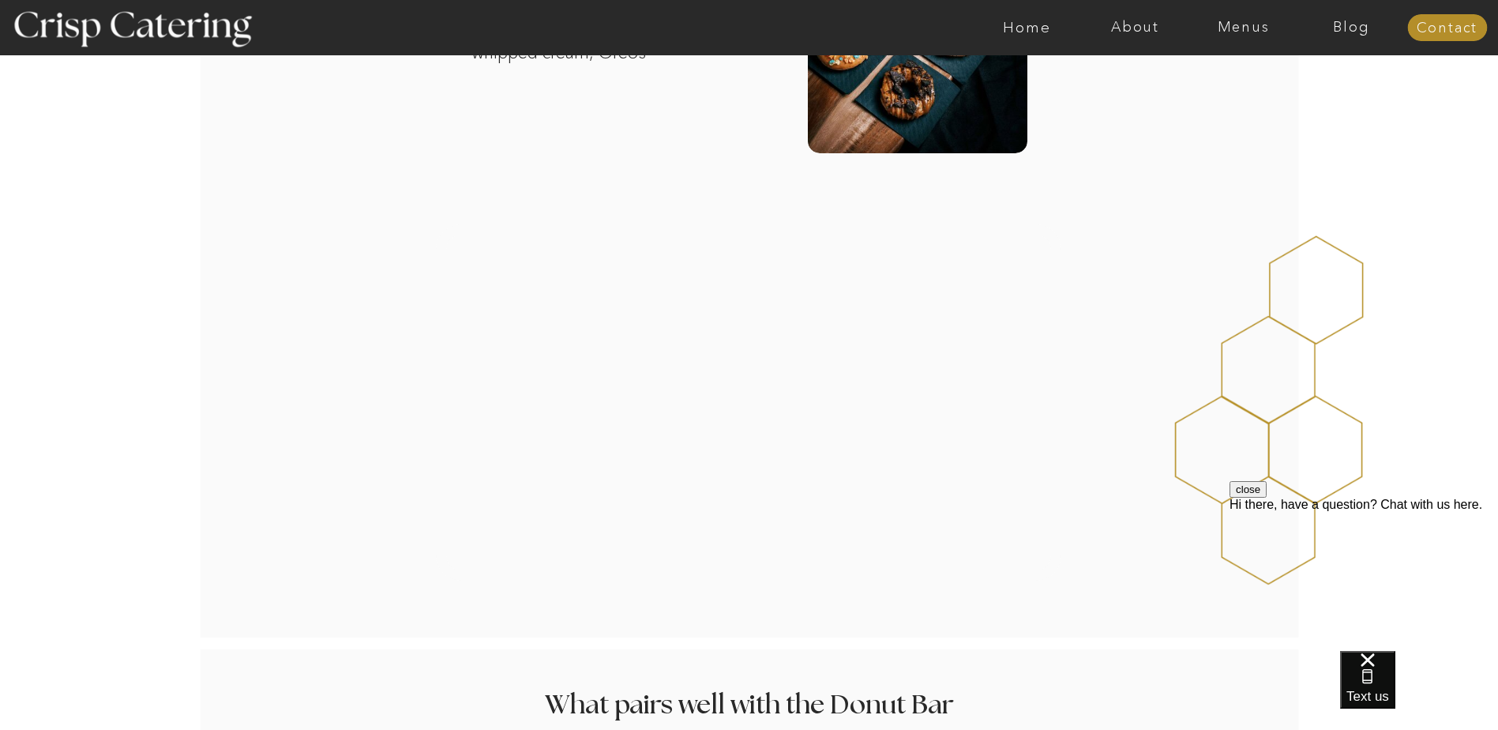
scroll to position [553, 0]
